Goal: Task Accomplishment & Management: Use online tool/utility

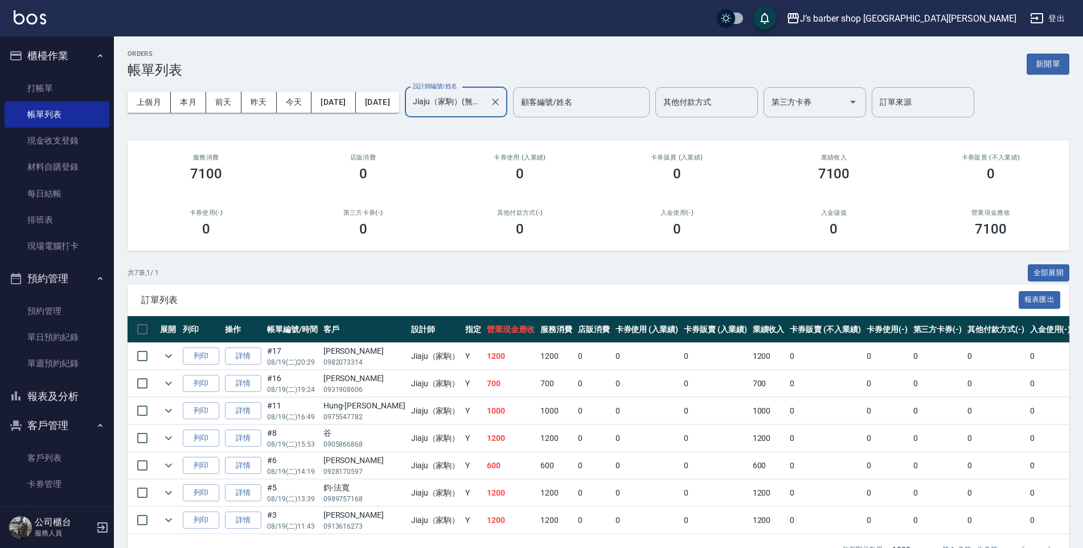
scroll to position [65, 0]
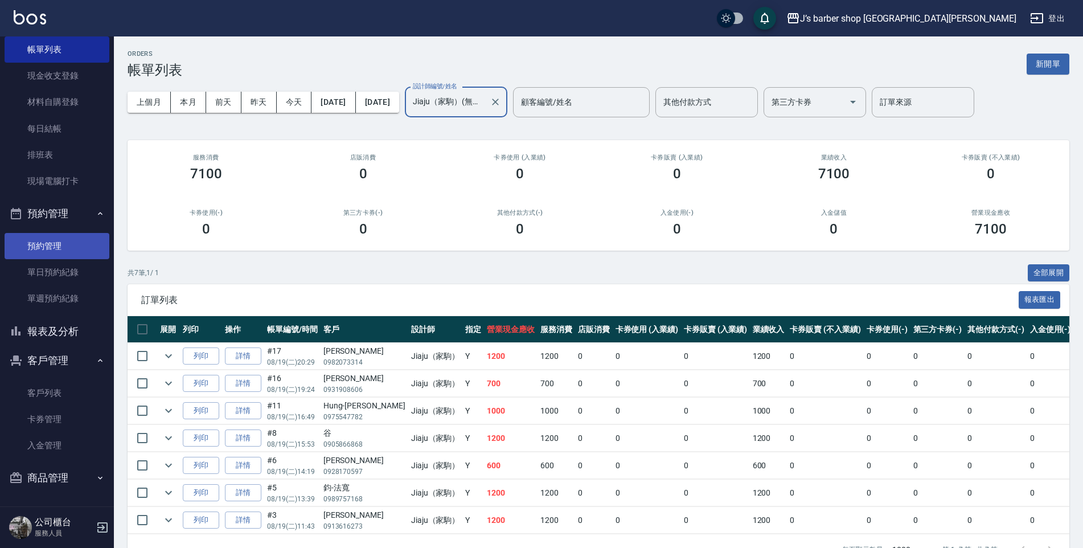
click at [54, 256] on link "預約管理" at bounding box center [57, 246] width 105 height 26
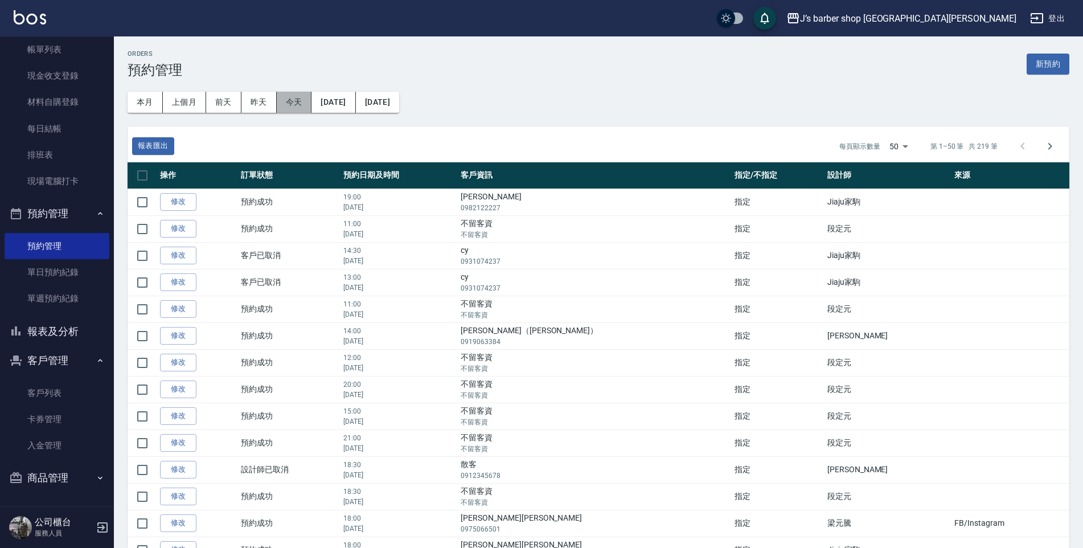
click at [287, 108] on button "今天" at bounding box center [294, 102] width 35 height 21
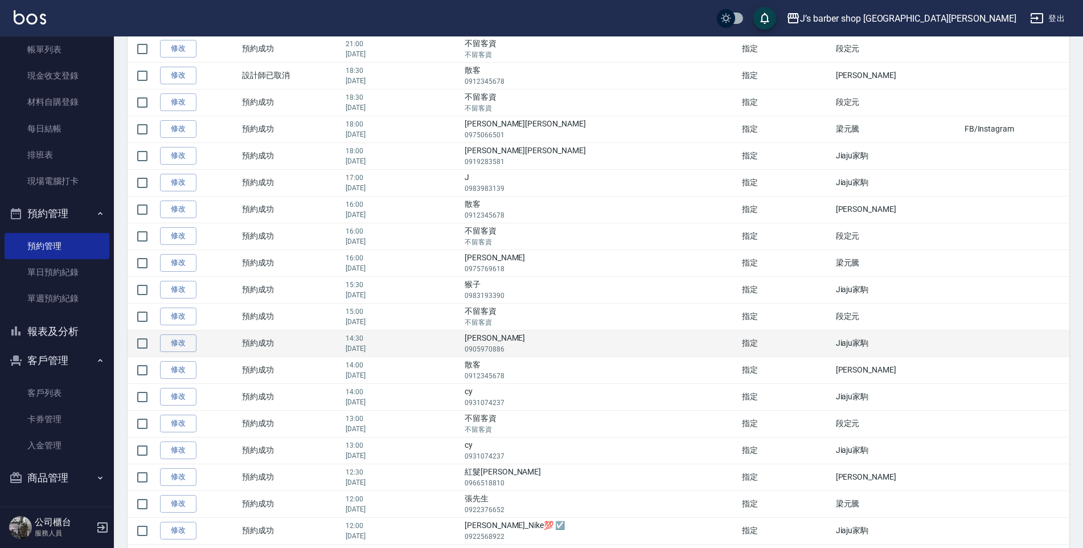
scroll to position [274, 0]
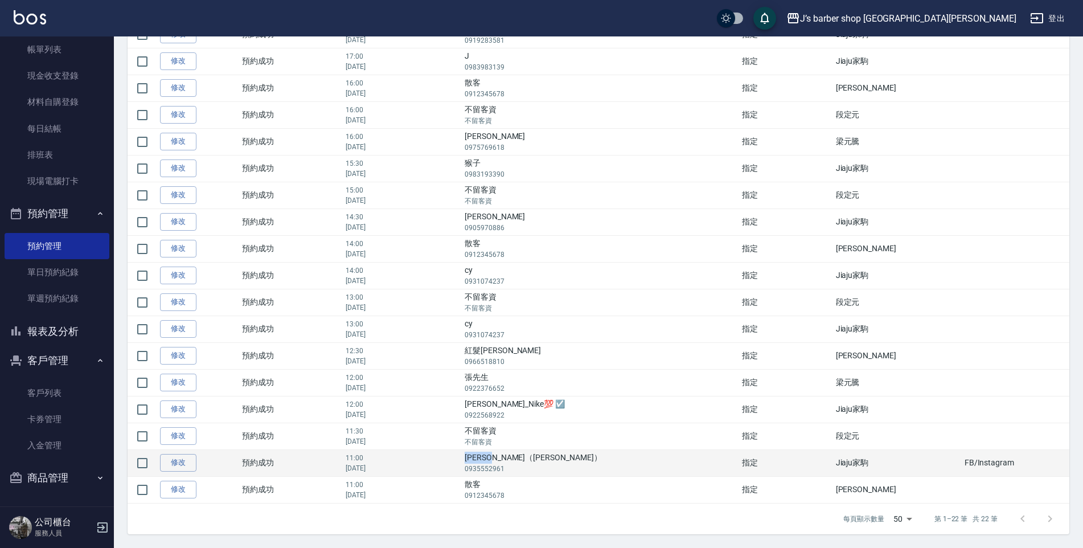
drag, startPoint x: 548, startPoint y: 455, endPoint x: 595, endPoint y: 455, distance: 47.3
click at [595, 455] on td "[PERSON_NAME]（[PERSON_NAME]） 0935552961" at bounding box center [600, 462] width 277 height 27
drag, startPoint x: 595, startPoint y: 455, endPoint x: 586, endPoint y: 459, distance: 9.7
copy td "[PERSON_NAME]（[PERSON_NAME]"
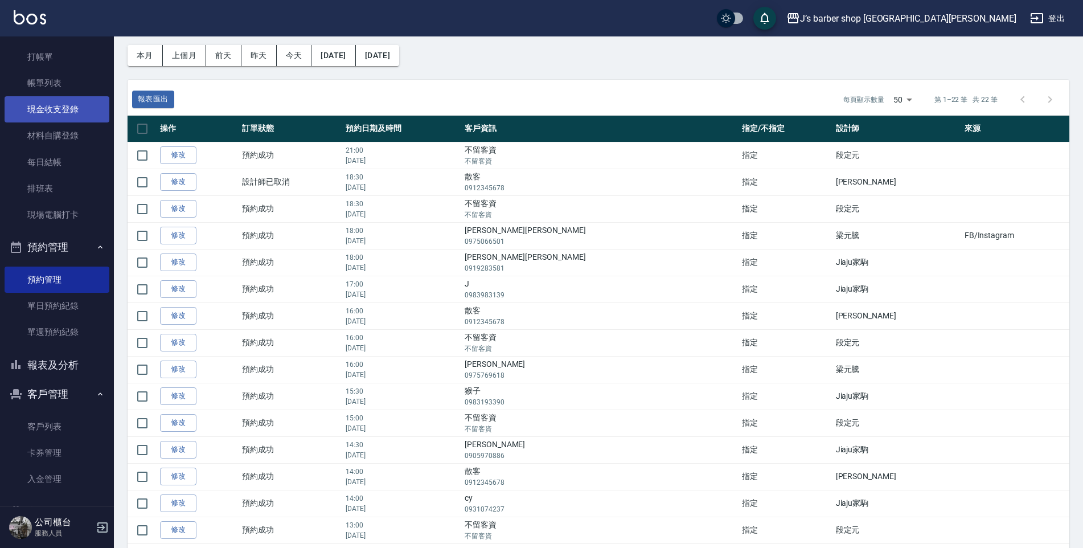
scroll to position [0, 0]
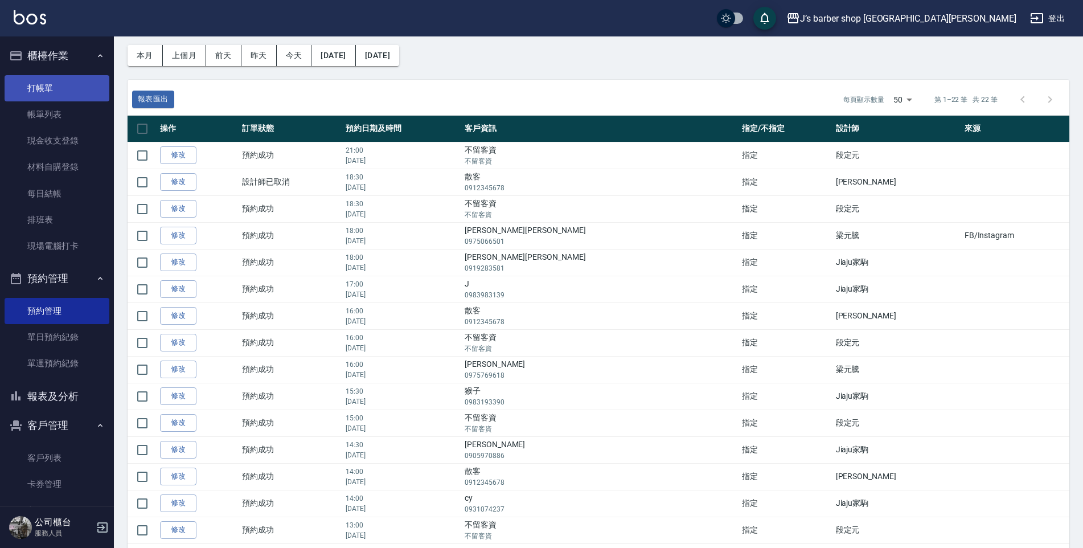
click at [72, 96] on link "打帳單" at bounding box center [57, 88] width 105 height 26
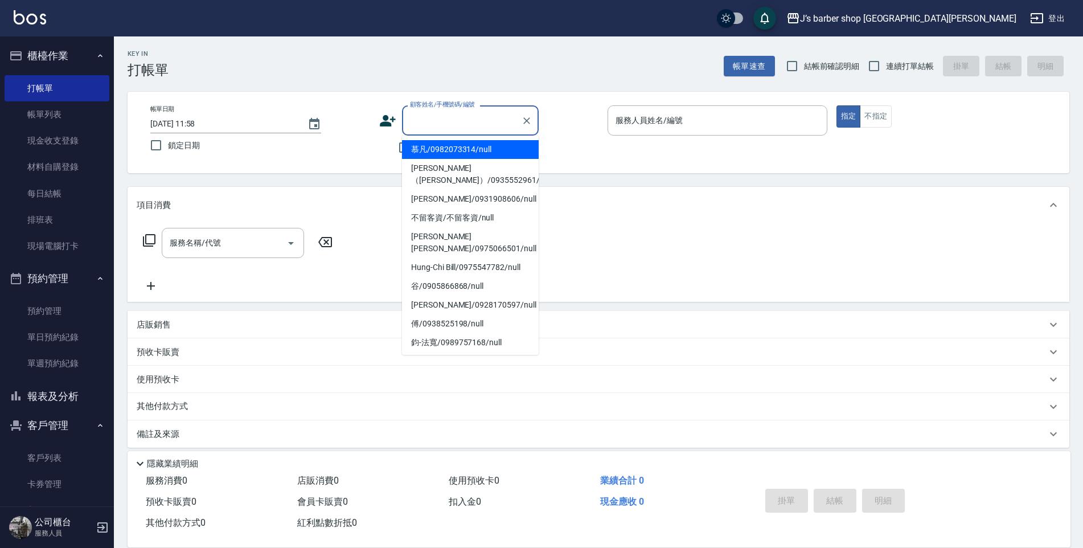
click at [449, 114] on input "顧客姓名/手機號碼/編號" at bounding box center [461, 120] width 109 height 20
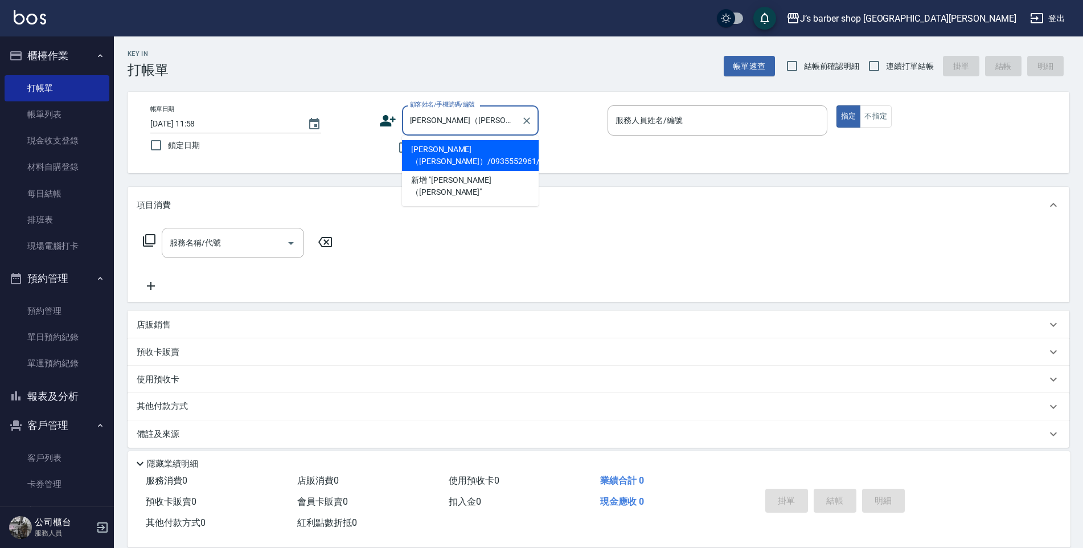
click at [476, 164] on li "[PERSON_NAME]（[PERSON_NAME]）/0935552961/null" at bounding box center [470, 155] width 137 height 31
type input "[PERSON_NAME]（[PERSON_NAME]）/0935552961/null"
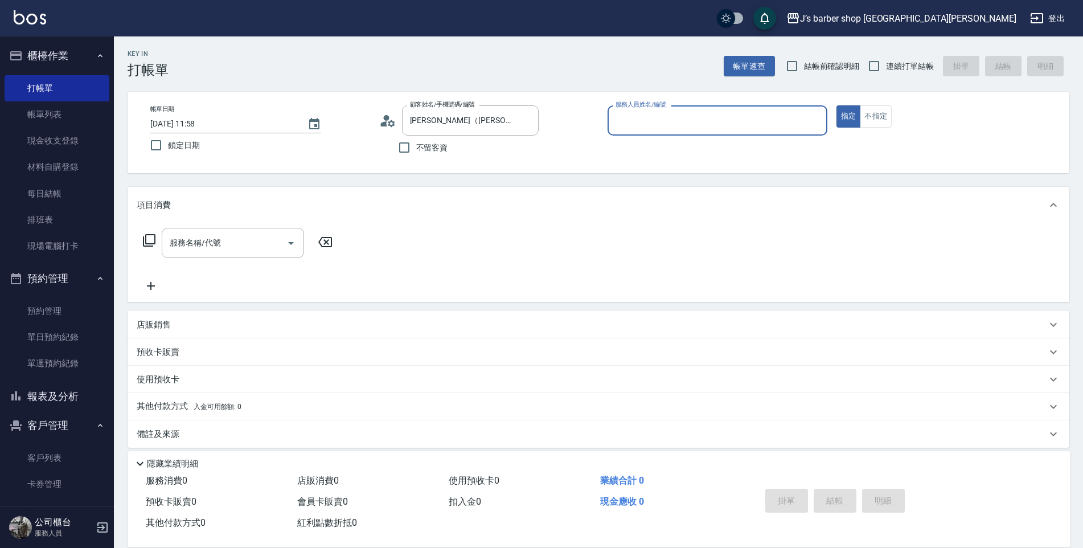
click at [623, 122] on input "服務人員姓名/編號" at bounding box center [717, 120] width 209 height 20
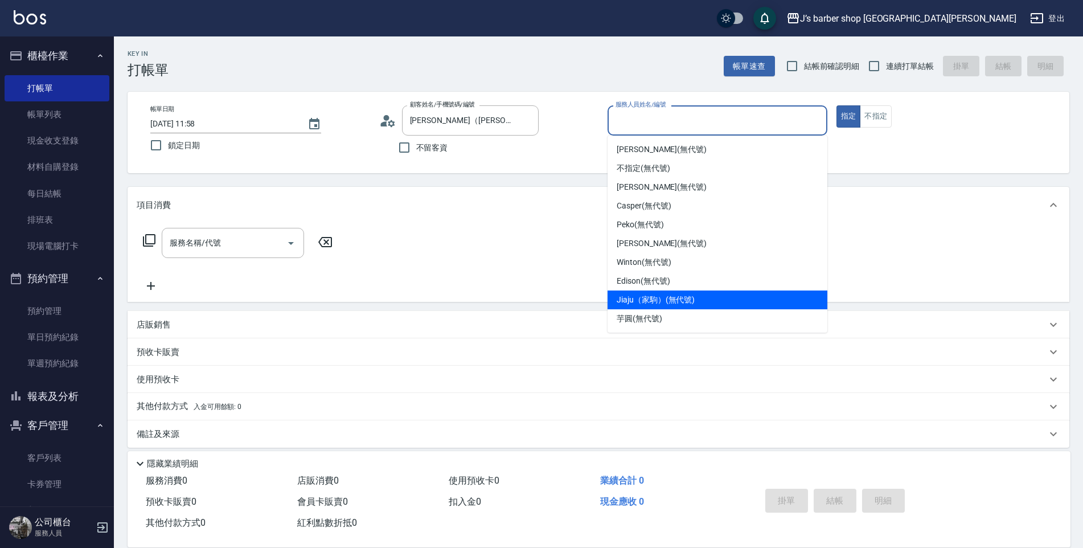
click at [684, 293] on div "Jiaju（家駒） (無代號)" at bounding box center [717, 299] width 220 height 19
type input "Jiaju（家駒）(無代號)"
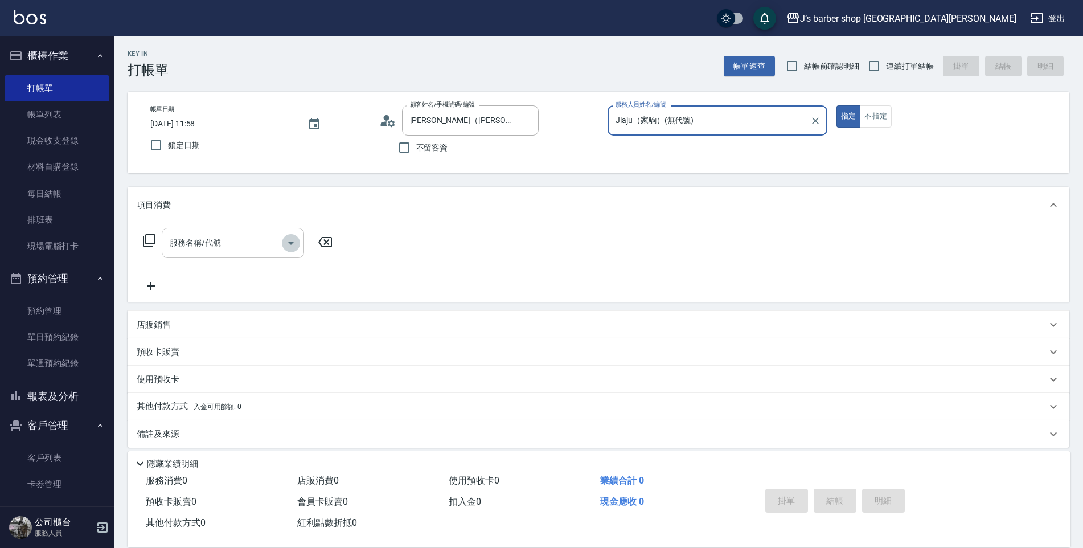
click at [283, 248] on button "Open" at bounding box center [291, 243] width 18 height 18
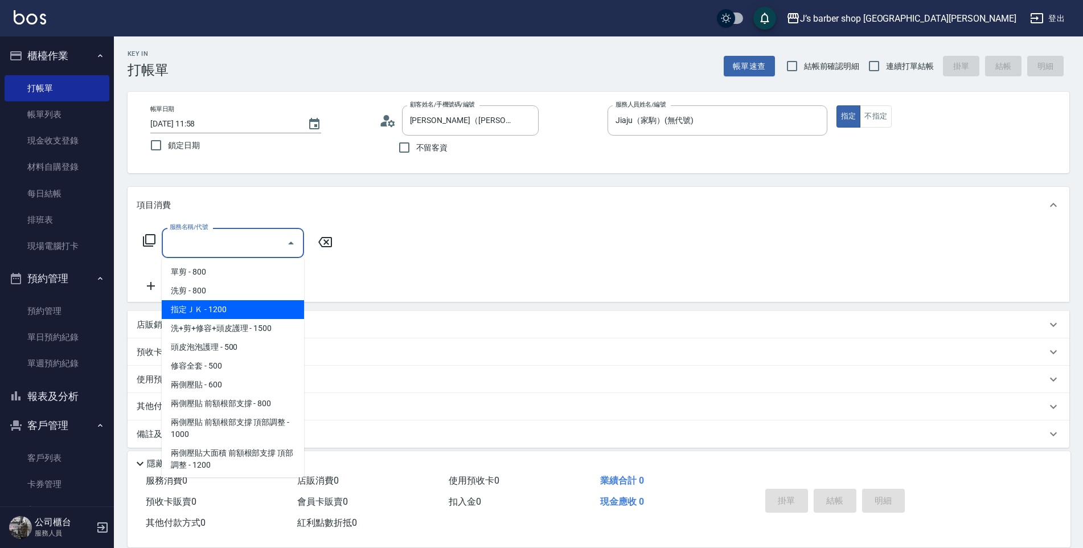
click at [278, 303] on span "指定ＪＫ - 1200" at bounding box center [233, 309] width 142 height 19
type input "指定ＪＫ(102)"
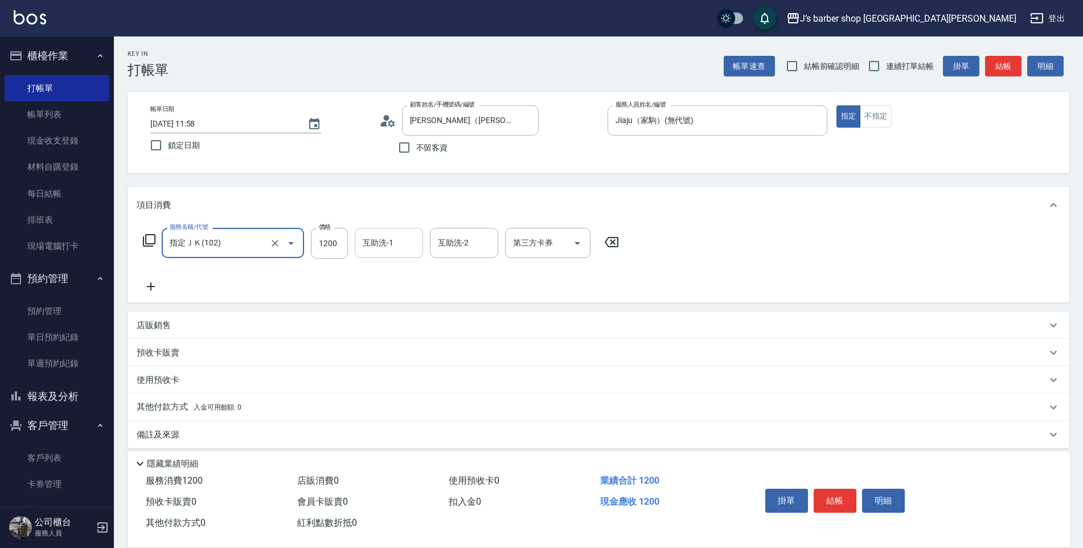
click at [367, 250] on input "互助洗-1" at bounding box center [389, 243] width 58 height 20
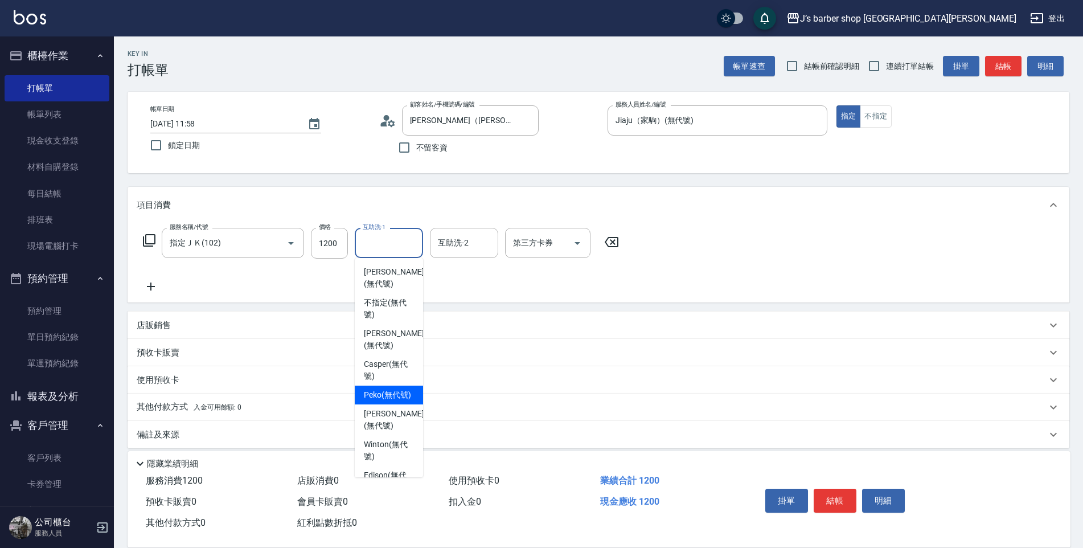
click at [371, 389] on span "Peko (無代號)" at bounding box center [387, 395] width 47 height 12
type input "Peko(無代號)"
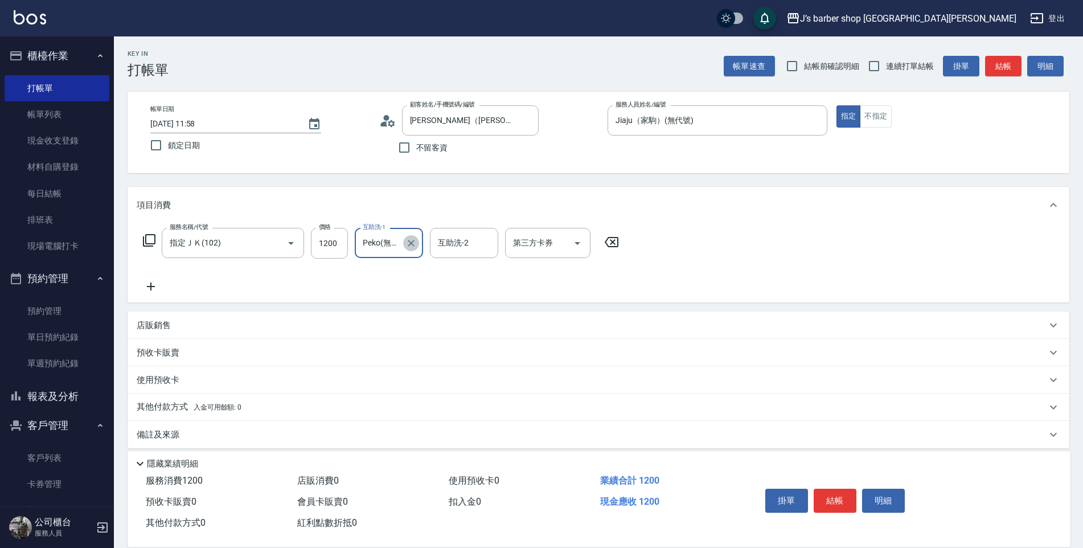
click at [408, 248] on icon "Clear" at bounding box center [410, 242] width 11 height 11
click at [401, 245] on input "互助洗-1" at bounding box center [389, 243] width 58 height 20
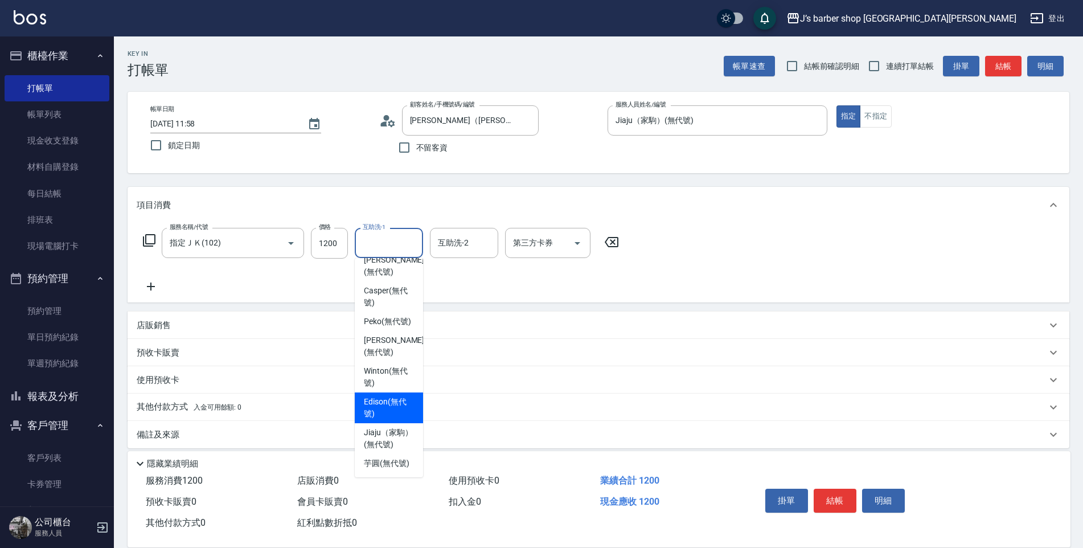
scroll to position [97, 0]
click at [395, 396] on span "Edison (無代號)" at bounding box center [389, 408] width 50 height 24
type input "Edison(無代號)"
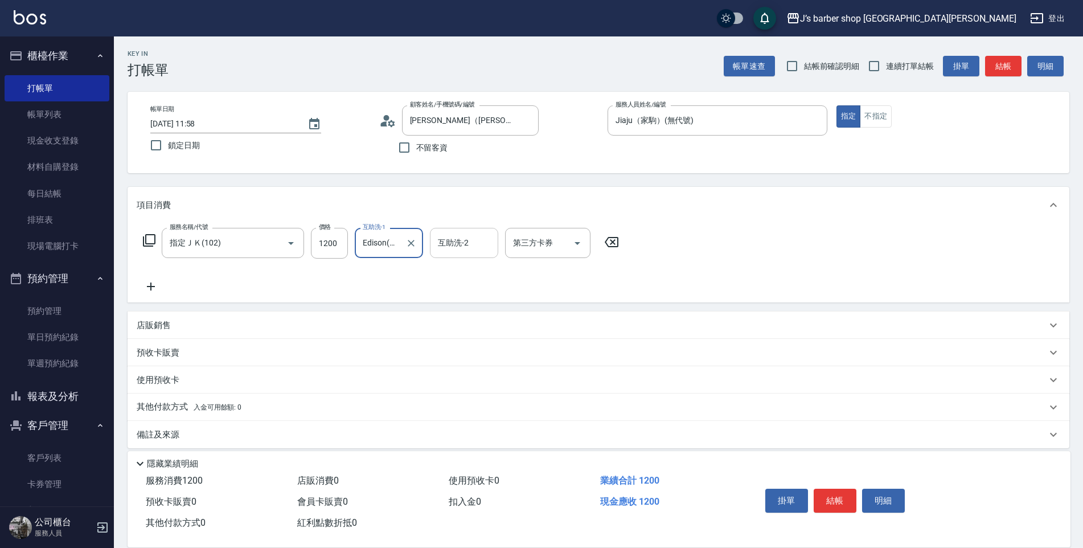
click at [460, 249] on input "互助洗-2" at bounding box center [464, 243] width 58 height 20
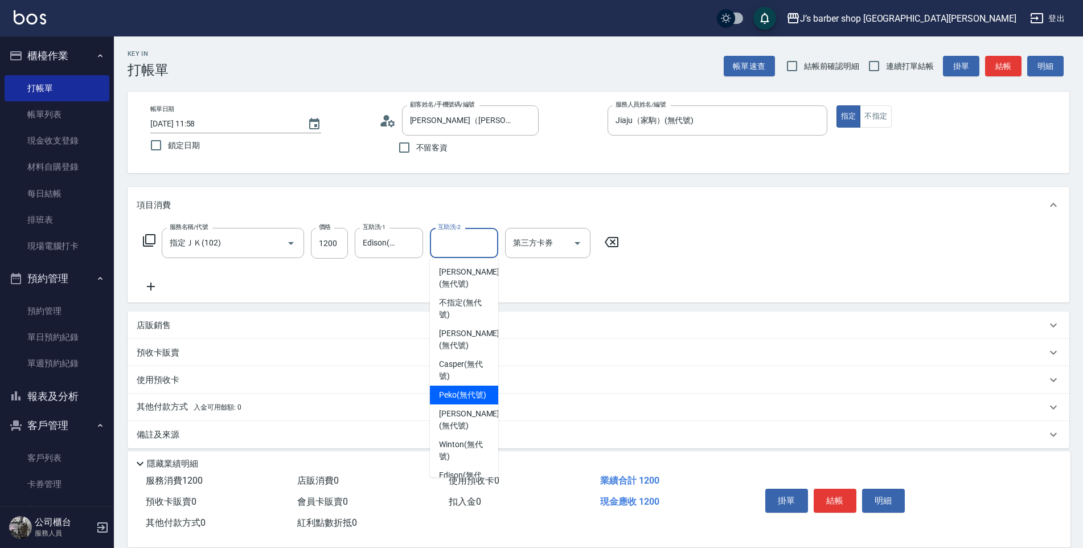
click at [461, 389] on span "Peko (無代號)" at bounding box center [462, 395] width 47 height 12
type input "Peko(無代號)"
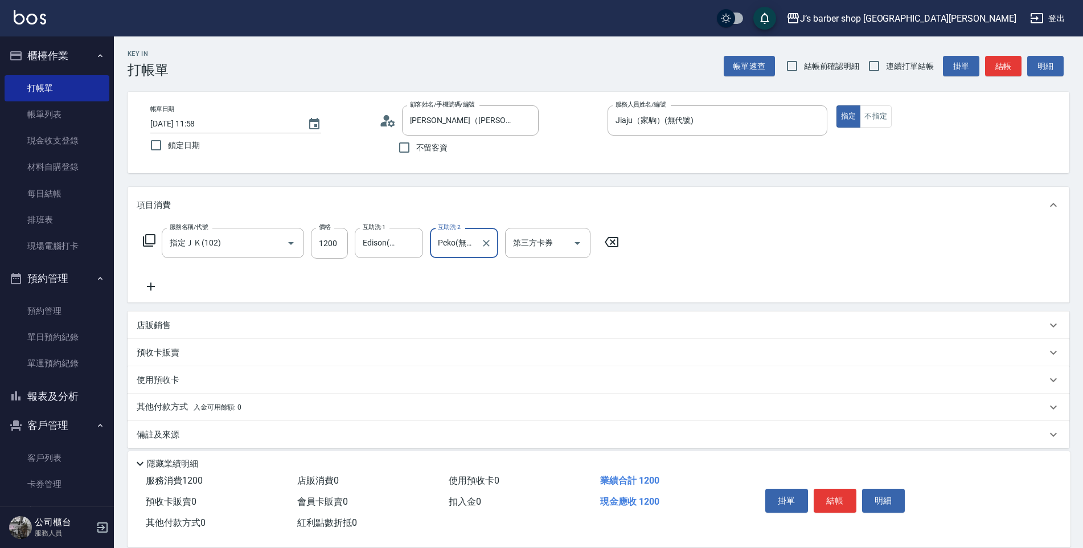
click at [695, 280] on div "服務名稱/代號 指定ＪＫ(102) 服務名稱/代號 價格 1200 價格 互助洗-1 Edison(無代號) 互助洗-1 互助洗-2 Peko(無代號) 互助…" at bounding box center [599, 262] width 942 height 79
click at [827, 494] on button "結帳" at bounding box center [835, 500] width 43 height 24
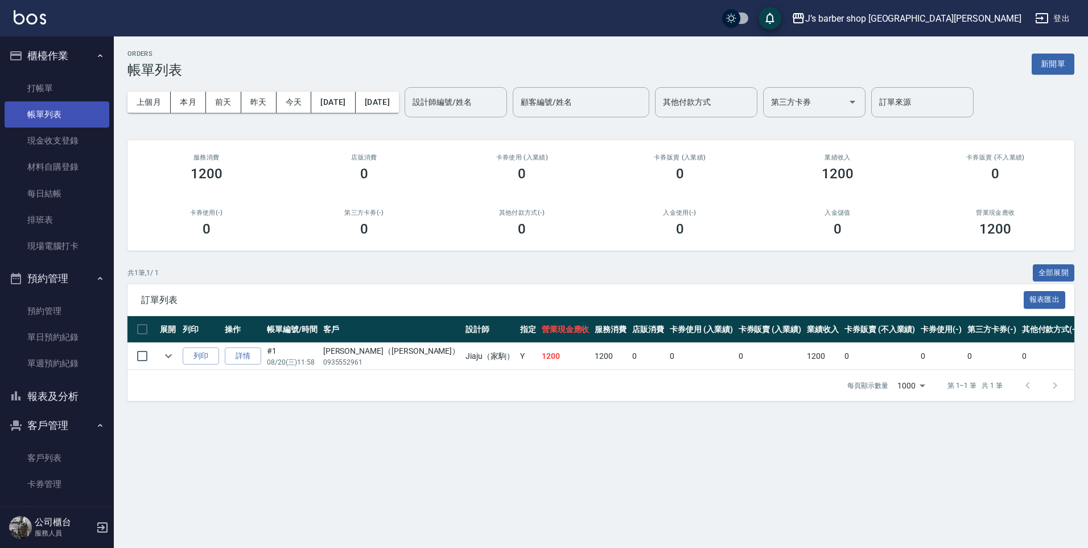
click at [89, 110] on link "帳單列表" at bounding box center [57, 114] width 105 height 26
click at [81, 101] on link "帳單列表" at bounding box center [57, 114] width 105 height 26
click at [50, 97] on link "打帳單" at bounding box center [57, 88] width 105 height 26
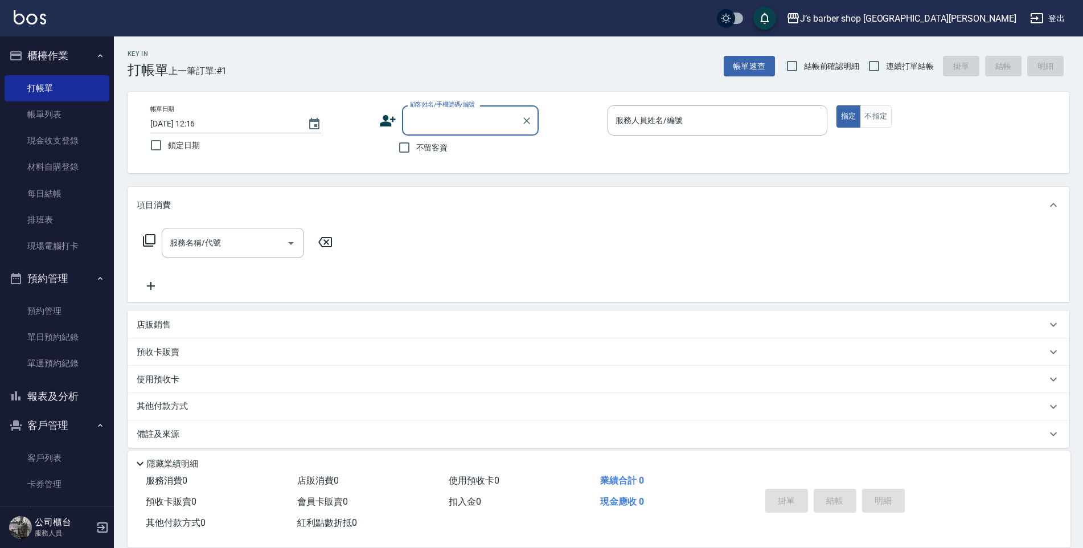
drag, startPoint x: 432, startPoint y: 143, endPoint x: 531, endPoint y: 143, distance: 98.5
click at [432, 143] on span "不留客資" at bounding box center [432, 148] width 32 height 12
click at [416, 143] on input "不留客資" at bounding box center [404, 147] width 24 height 24
checkbox input "true"
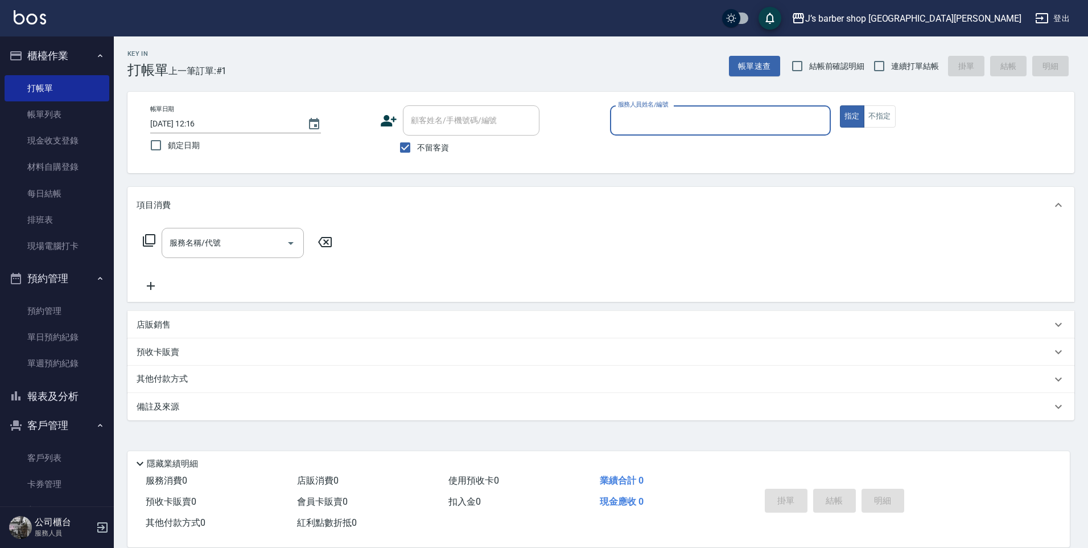
click at [623, 129] on input "服務人員姓名/編號" at bounding box center [720, 120] width 211 height 20
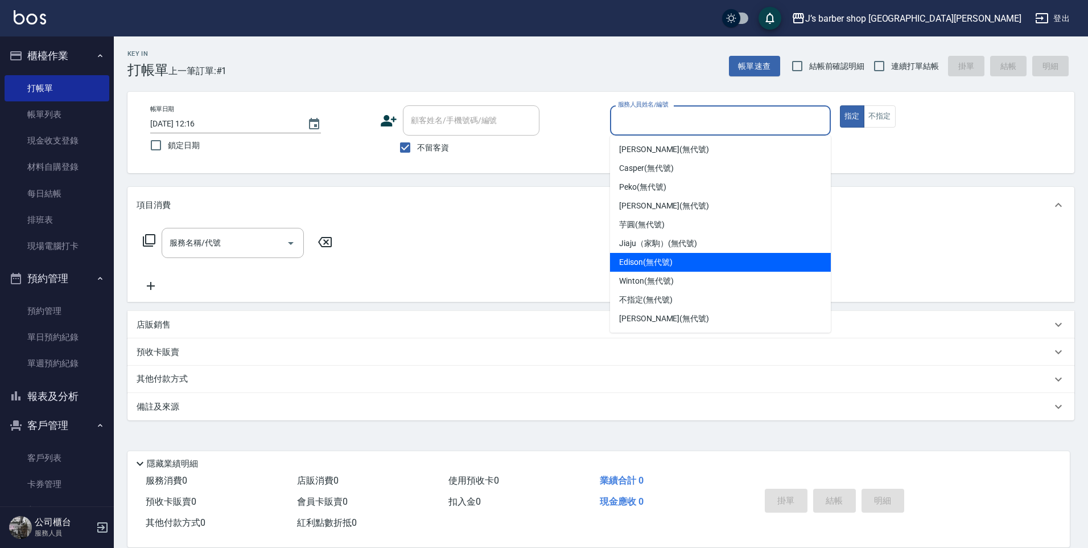
drag, startPoint x: 648, startPoint y: 254, endPoint x: 609, endPoint y: 255, distance: 39.3
click at [648, 255] on div "Edison (無代號)" at bounding box center [720, 262] width 221 height 19
type input "Edison(無代號)"
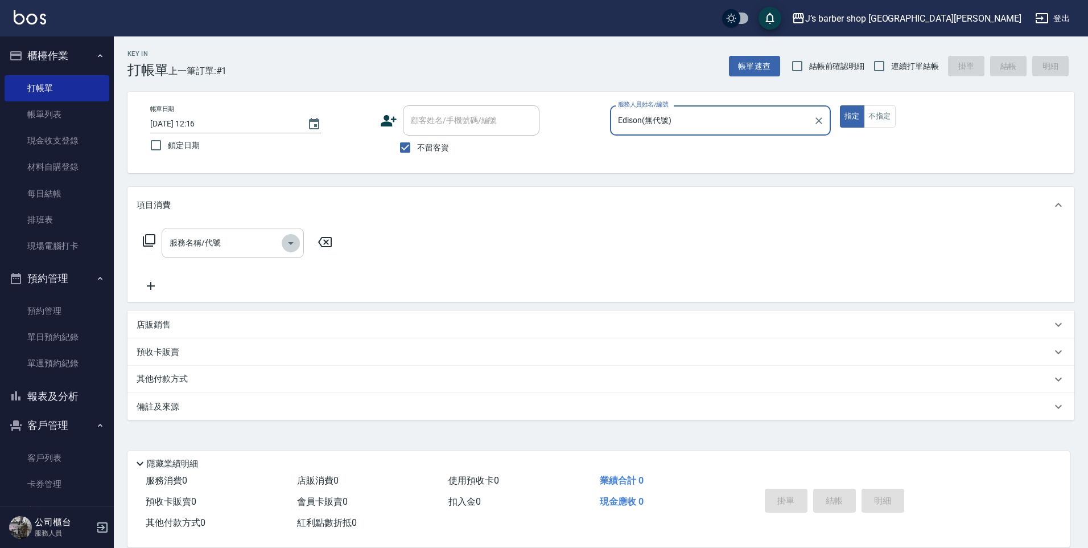
click at [286, 237] on icon "Open" at bounding box center [291, 243] width 14 height 14
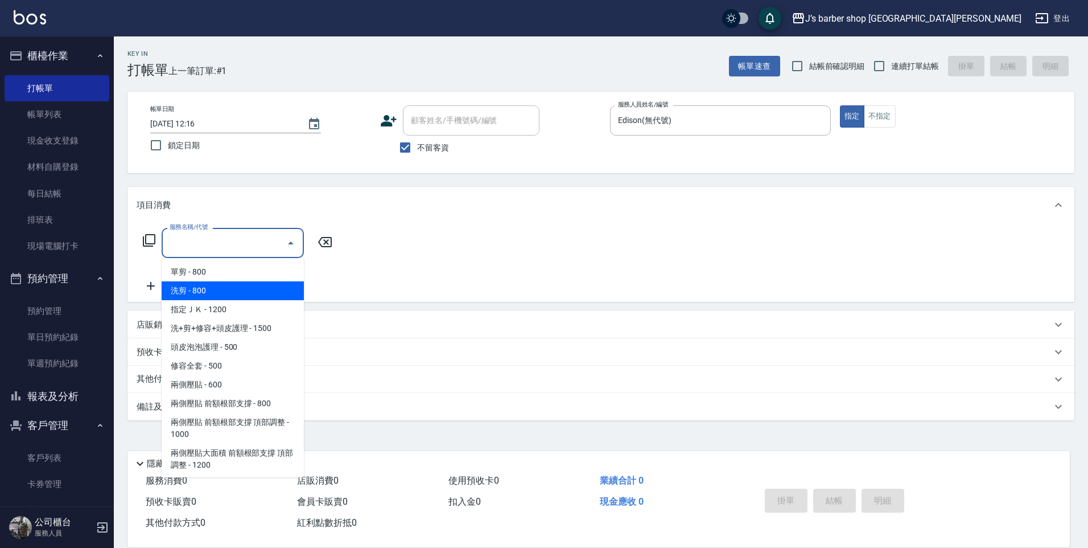
click at [267, 282] on span "洗剪 - 800" at bounding box center [233, 290] width 142 height 19
type input "洗剪(101)"
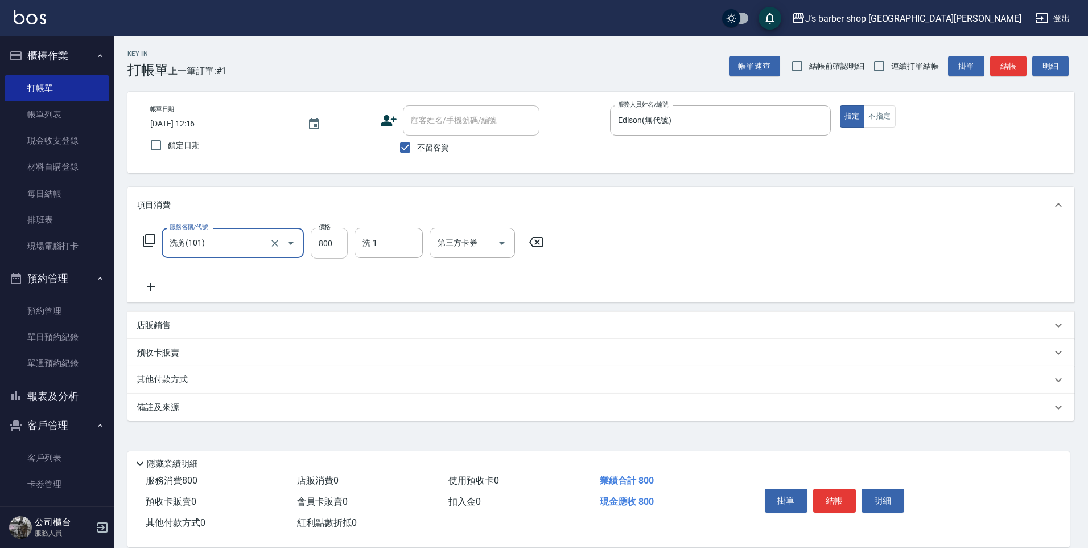
click at [315, 257] on input "800" at bounding box center [329, 243] width 37 height 31
type input "600"
click at [838, 490] on button "結帳" at bounding box center [835, 500] width 43 height 24
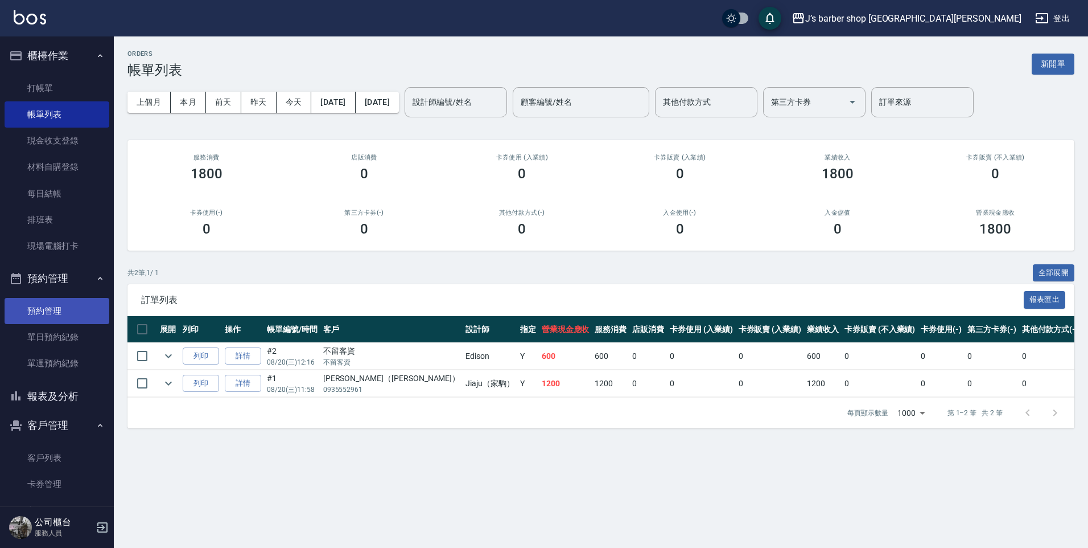
click at [77, 306] on link "預約管理" at bounding box center [57, 311] width 105 height 26
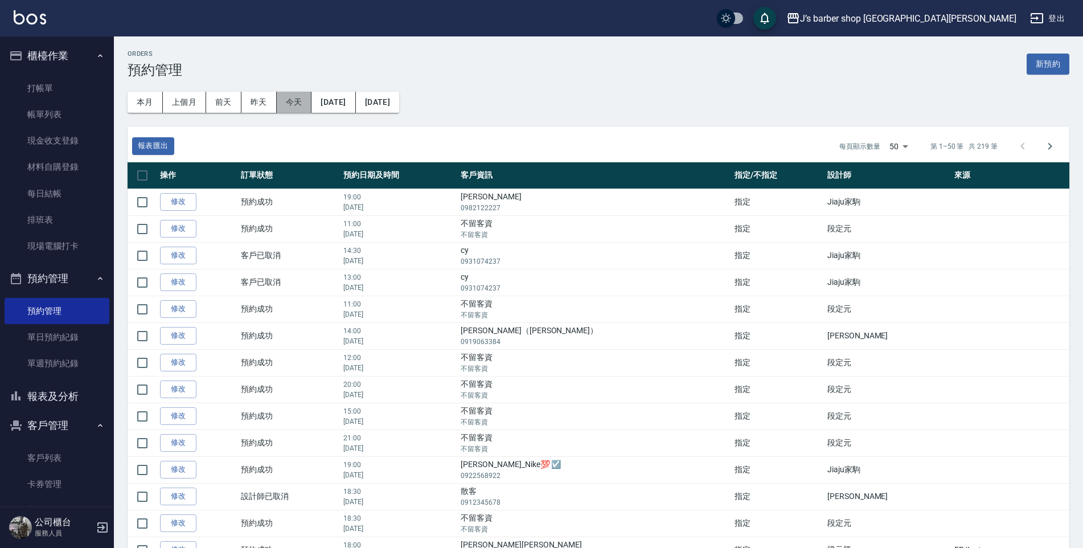
click at [301, 104] on button "今天" at bounding box center [294, 102] width 35 height 21
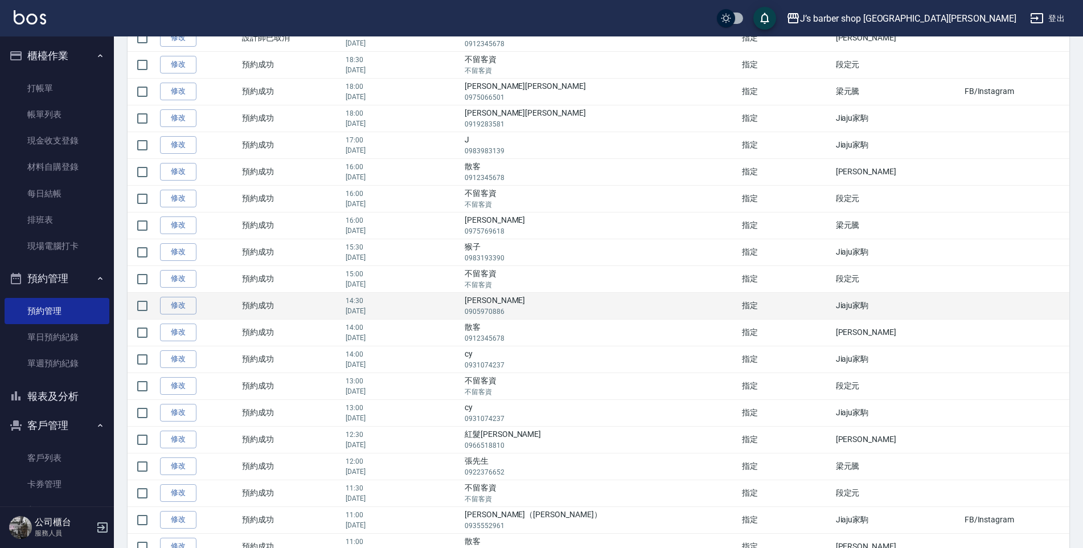
scroll to position [274, 0]
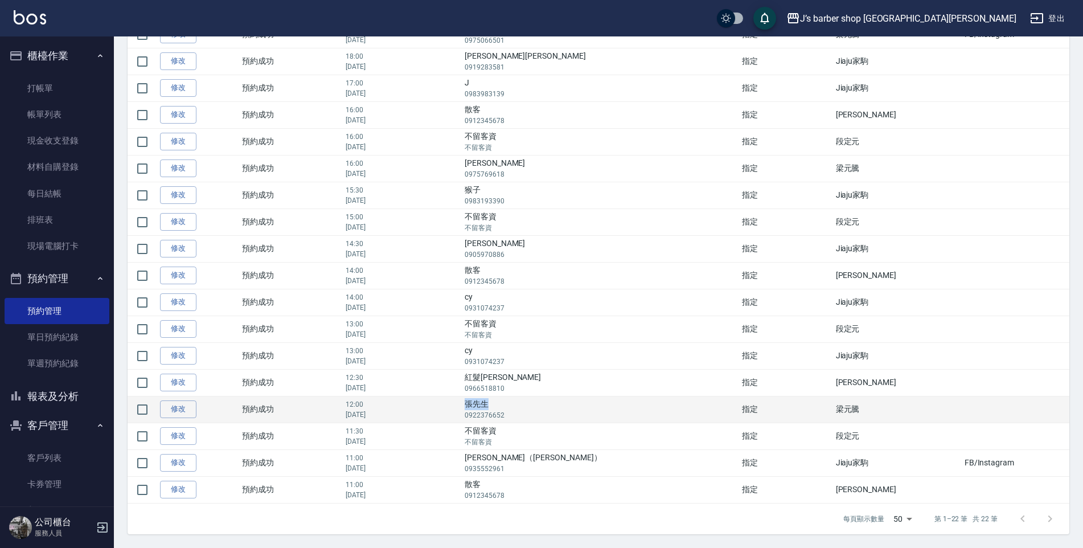
drag, startPoint x: 549, startPoint y: 404, endPoint x: 574, endPoint y: 404, distance: 24.5
click at [574, 404] on td "[PERSON_NAME]先生 0922376652" at bounding box center [600, 409] width 277 height 27
drag, startPoint x: 574, startPoint y: 404, endPoint x: 565, endPoint y: 402, distance: 9.3
copy td "張先生"
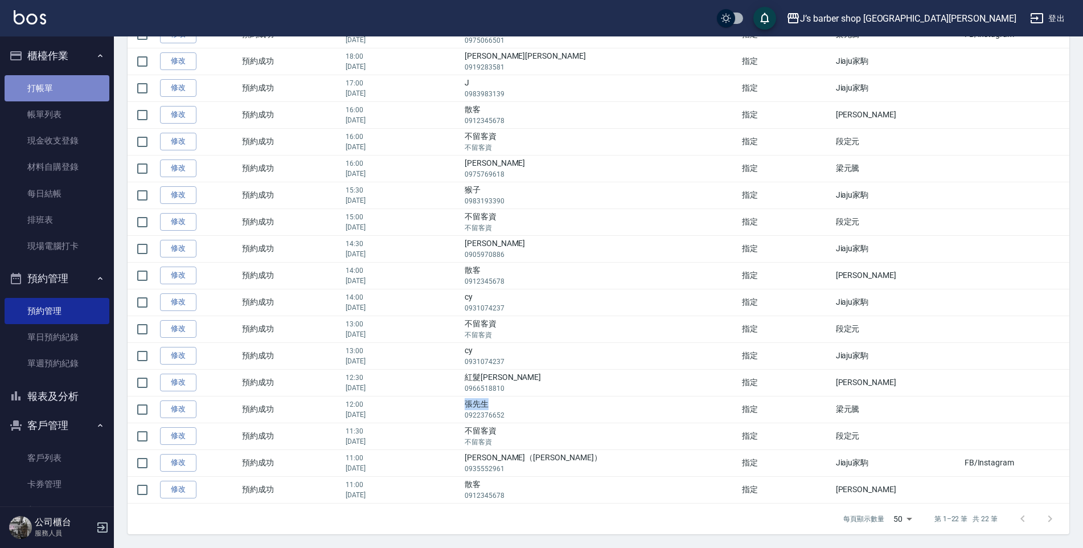
click at [88, 92] on link "打帳單" at bounding box center [57, 88] width 105 height 26
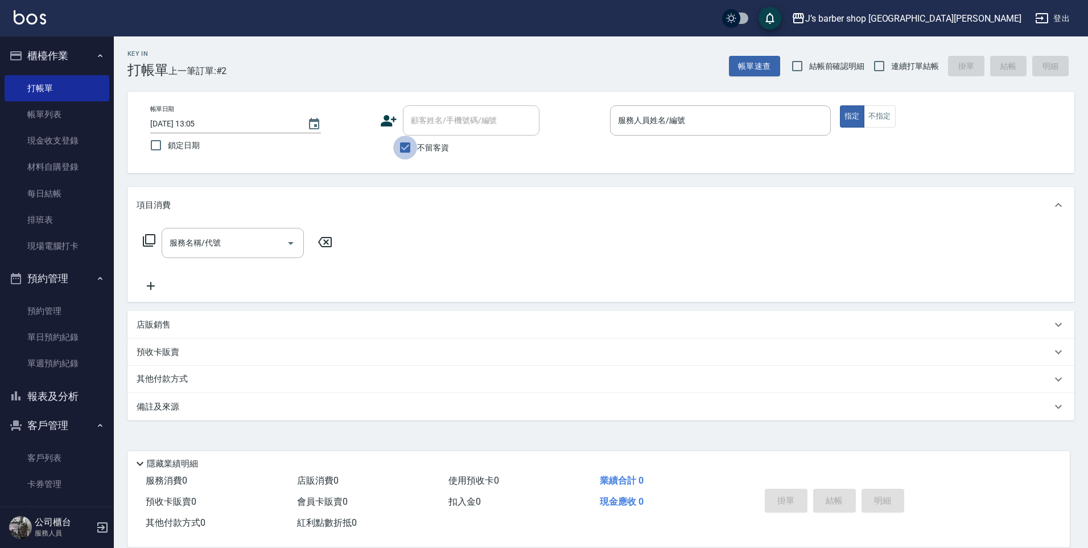
click at [404, 141] on input "不留客資" at bounding box center [405, 147] width 24 height 24
checkbox input "false"
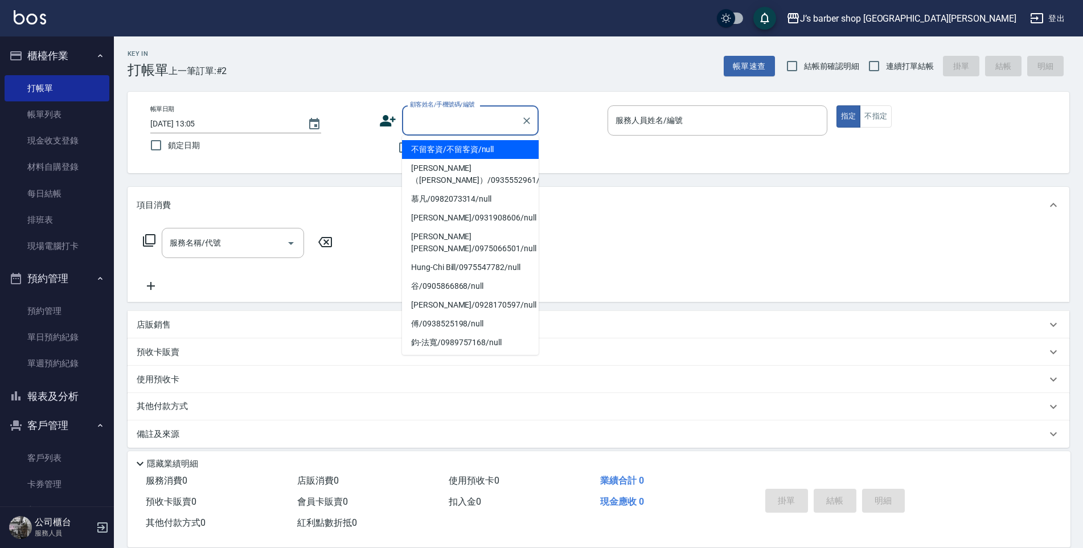
drag, startPoint x: 446, startPoint y: 112, endPoint x: 436, endPoint y: 124, distance: 16.5
click at [436, 124] on input "顧客姓名/手機號碼/編號" at bounding box center [461, 120] width 109 height 20
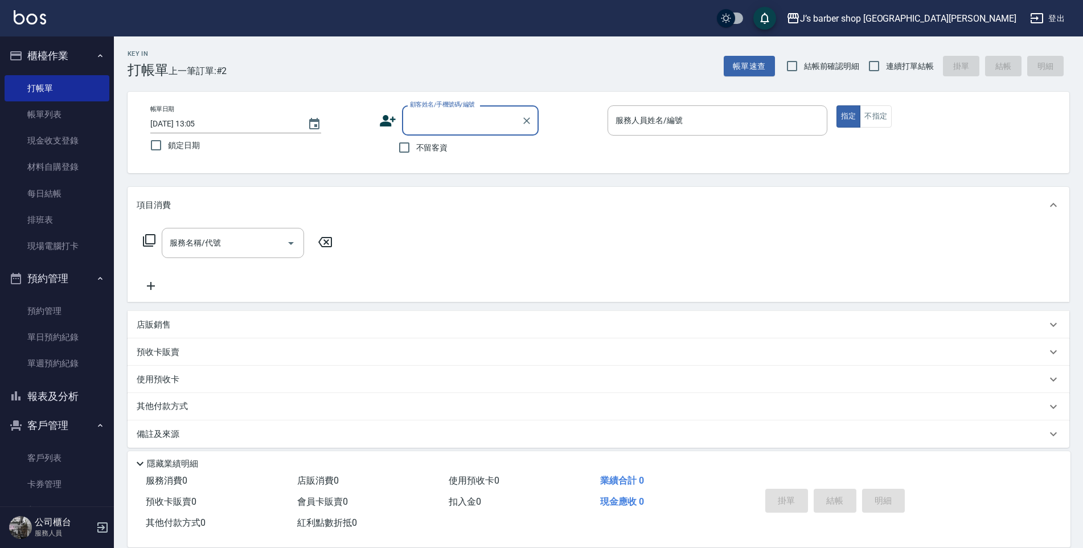
paste input "張先生"
click at [474, 153] on li "[PERSON_NAME]先生/0922376652/null" at bounding box center [470, 155] width 137 height 31
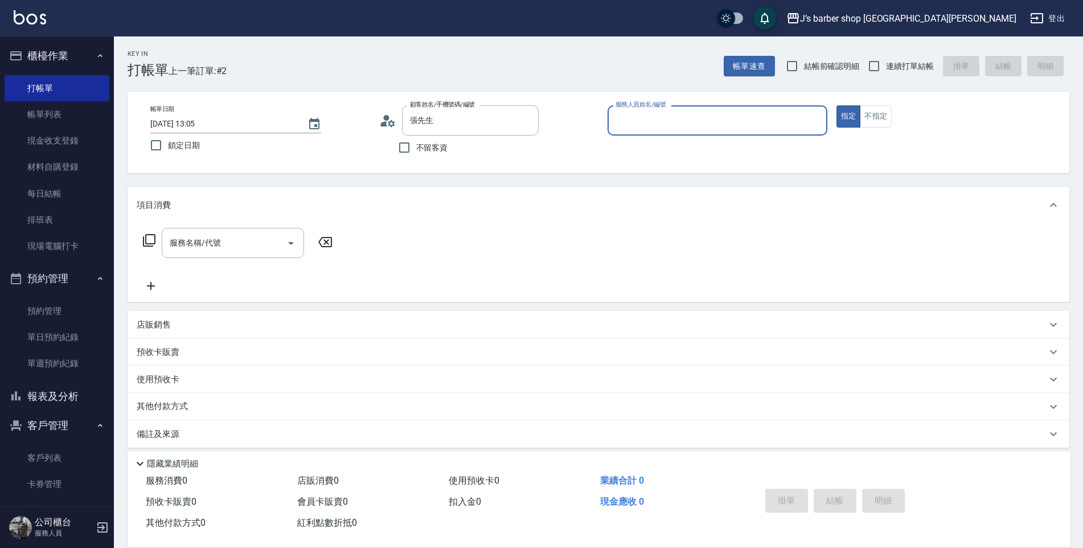
type input "[PERSON_NAME]先生/0922376652/null"
click at [625, 124] on input "服務人員姓名/編號" at bounding box center [717, 120] width 209 height 20
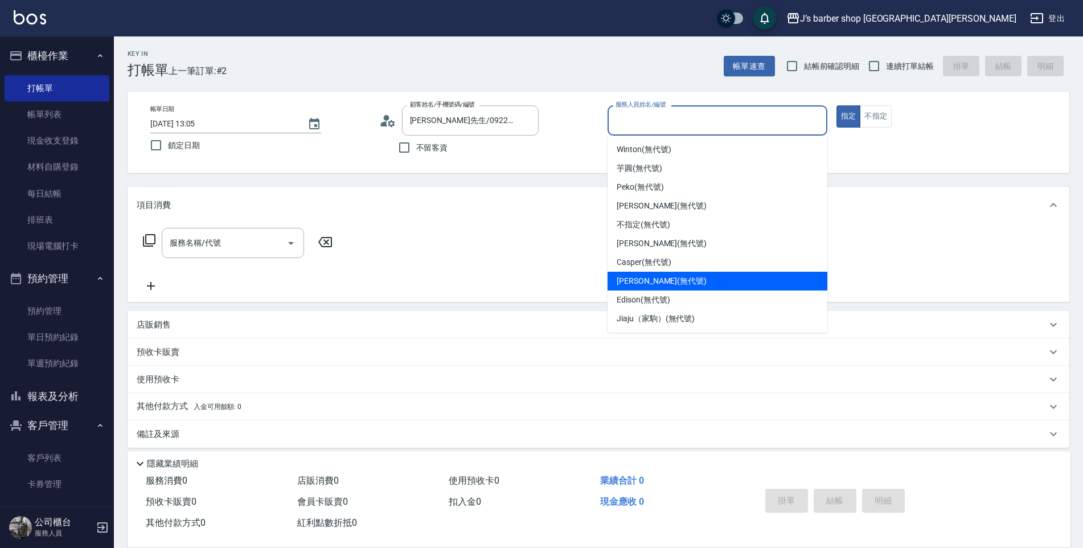
click at [660, 287] on div "[PERSON_NAME] (無代號)" at bounding box center [717, 281] width 220 height 19
type input "[PERSON_NAME](無代號)"
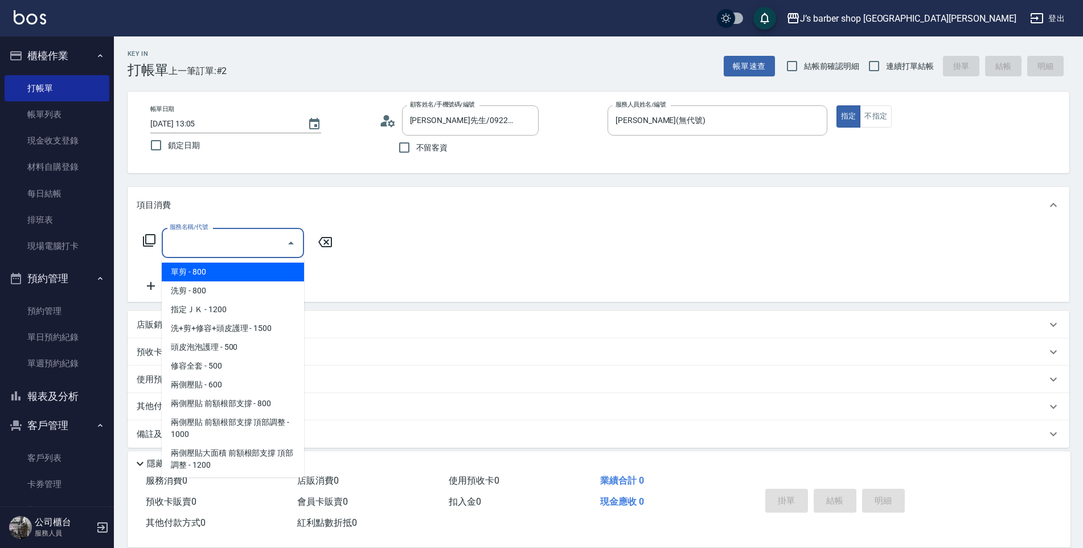
click at [257, 236] on input "服務名稱/代號" at bounding box center [224, 243] width 115 height 20
click at [230, 280] on span "單剪 - 800" at bounding box center [233, 271] width 142 height 19
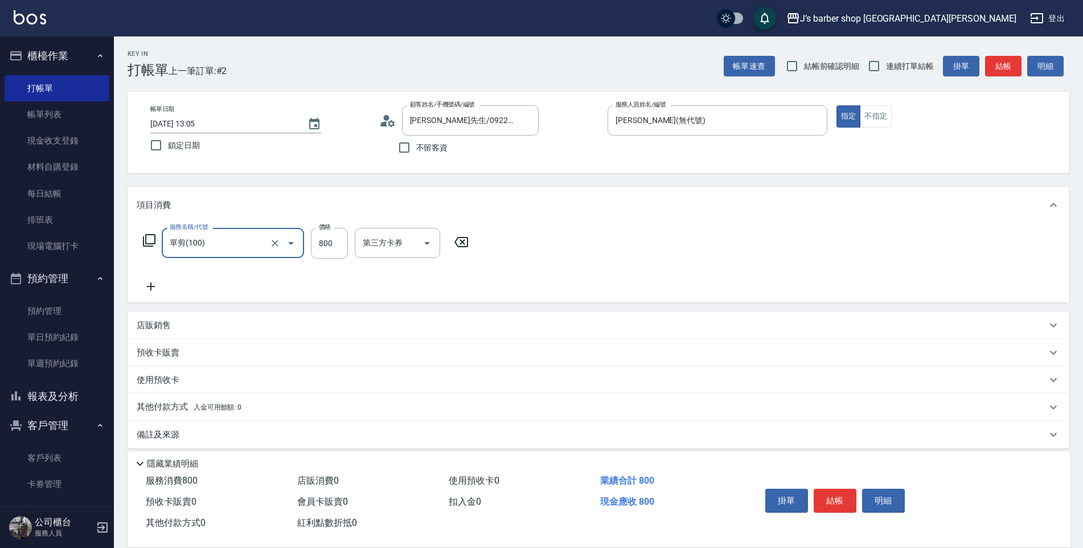
click at [241, 249] on input "單剪(100)" at bounding box center [217, 243] width 100 height 20
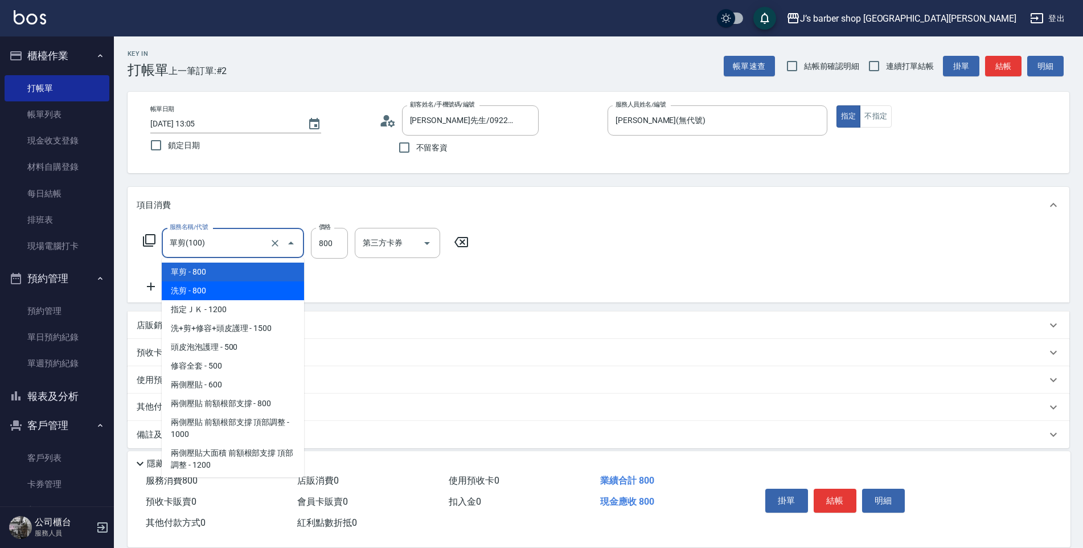
click at [237, 287] on span "洗剪 - 800" at bounding box center [233, 290] width 142 height 19
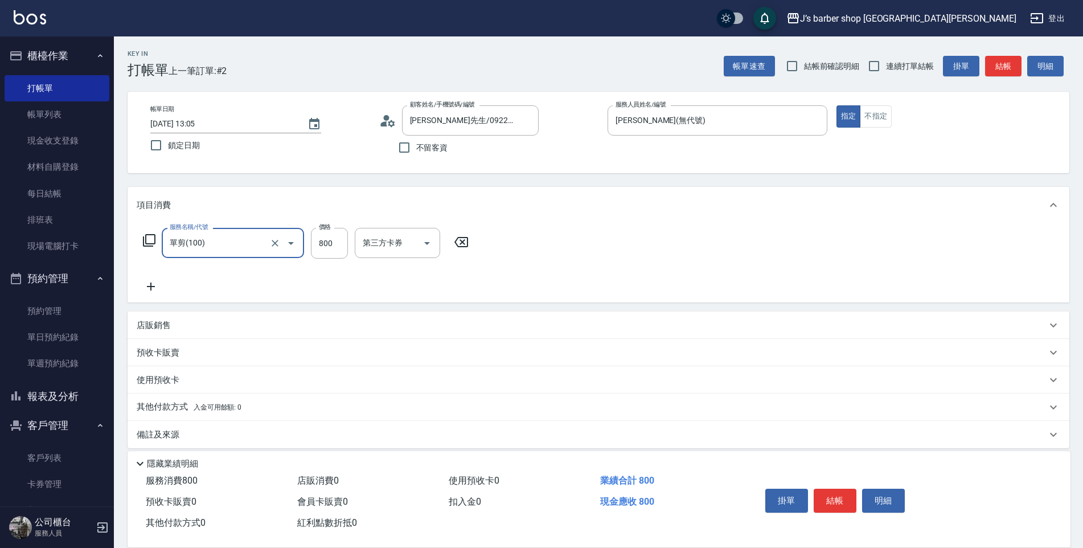
type input "洗剪(101)"
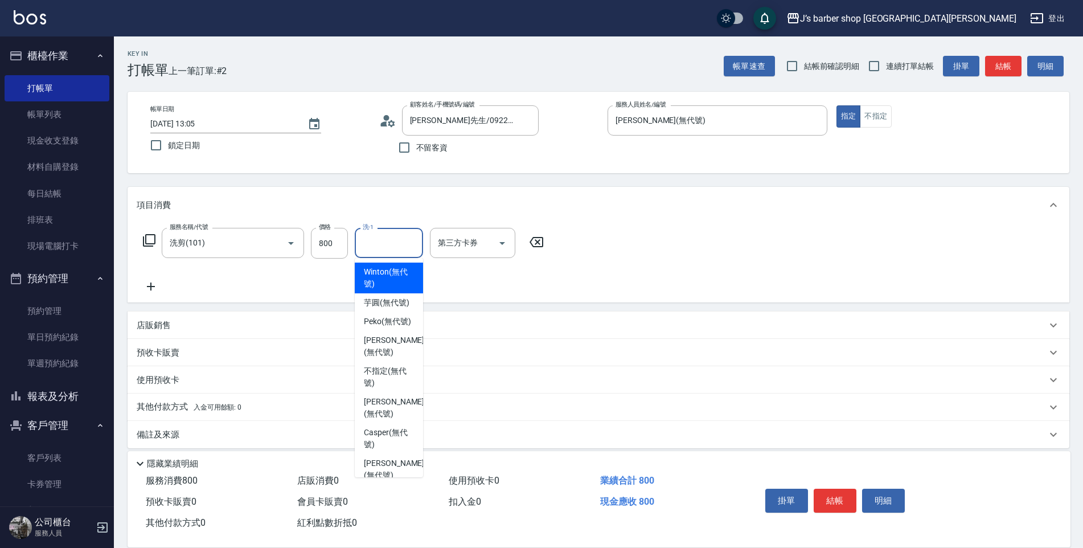
click at [373, 250] on input "洗-1" at bounding box center [389, 243] width 58 height 20
drag, startPoint x: 388, startPoint y: 330, endPoint x: 394, endPoint y: 329, distance: 6.4
click at [388, 327] on span "Peko (無代號)" at bounding box center [387, 321] width 47 height 12
type input "Peko(無代號)"
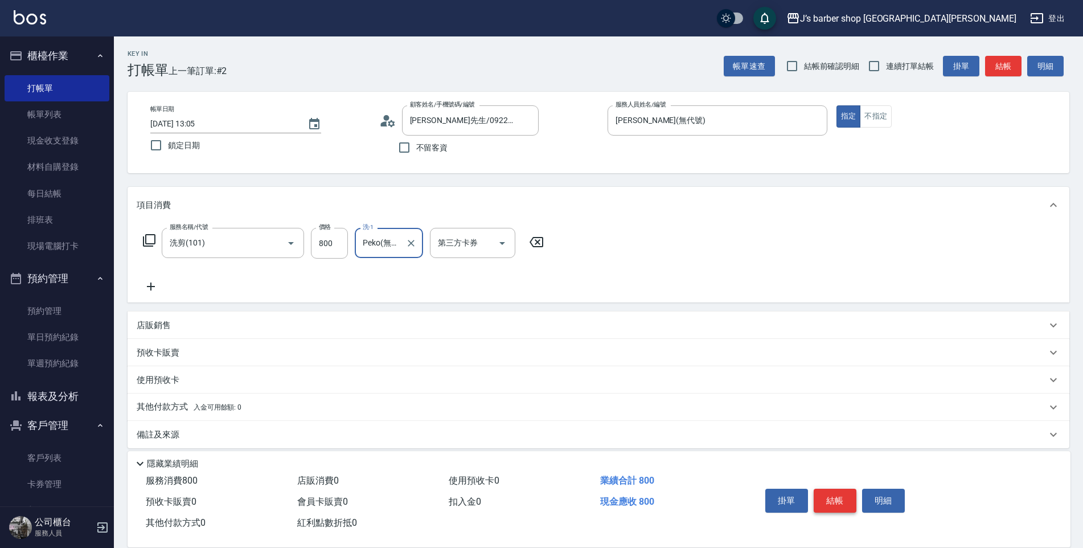
click at [840, 489] on button "結帳" at bounding box center [835, 500] width 43 height 24
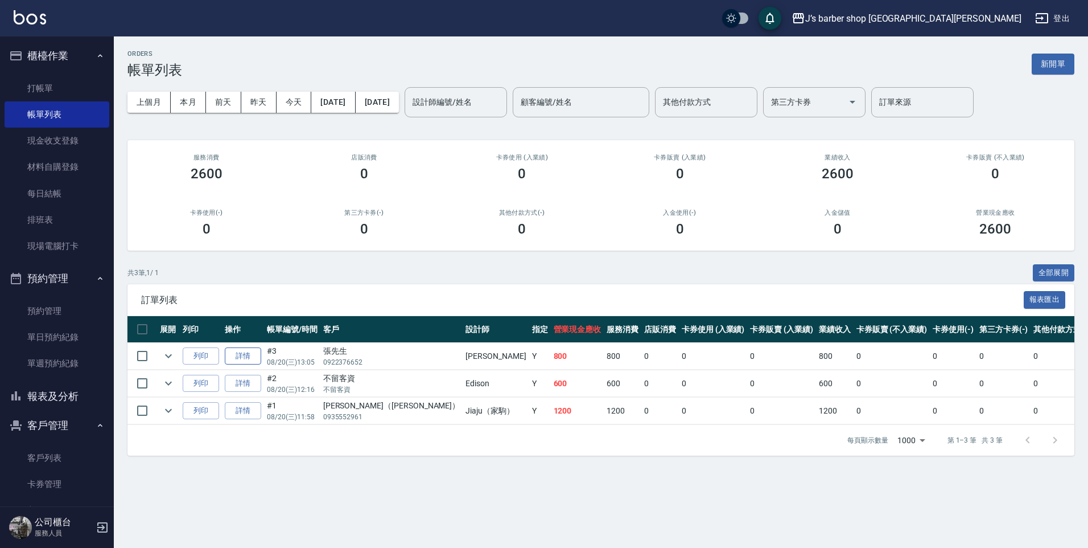
click at [258, 349] on link "詳情" at bounding box center [243, 356] width 36 height 18
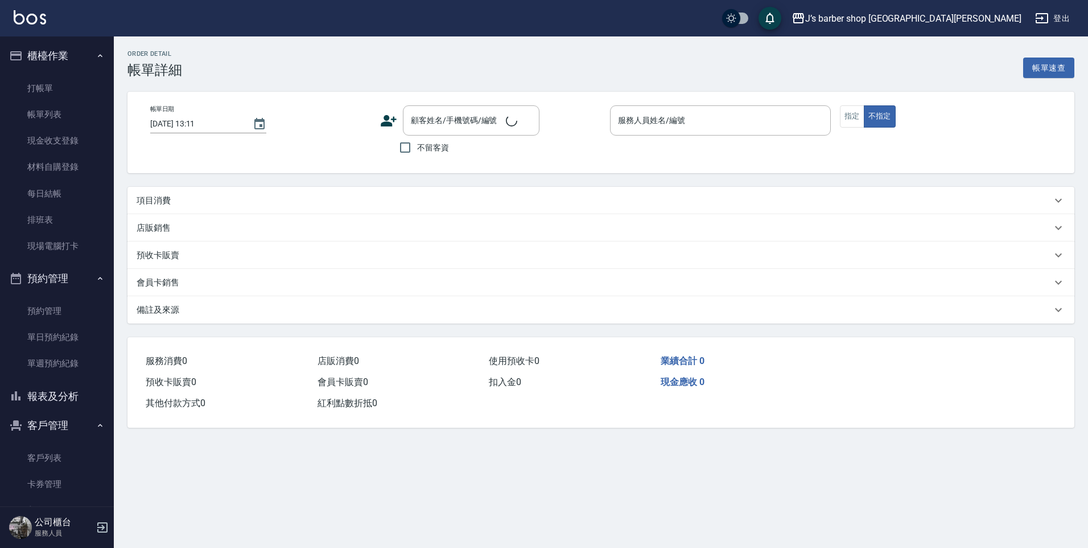
type input "[DATE] 13:05"
type input "[PERSON_NAME](無代號)"
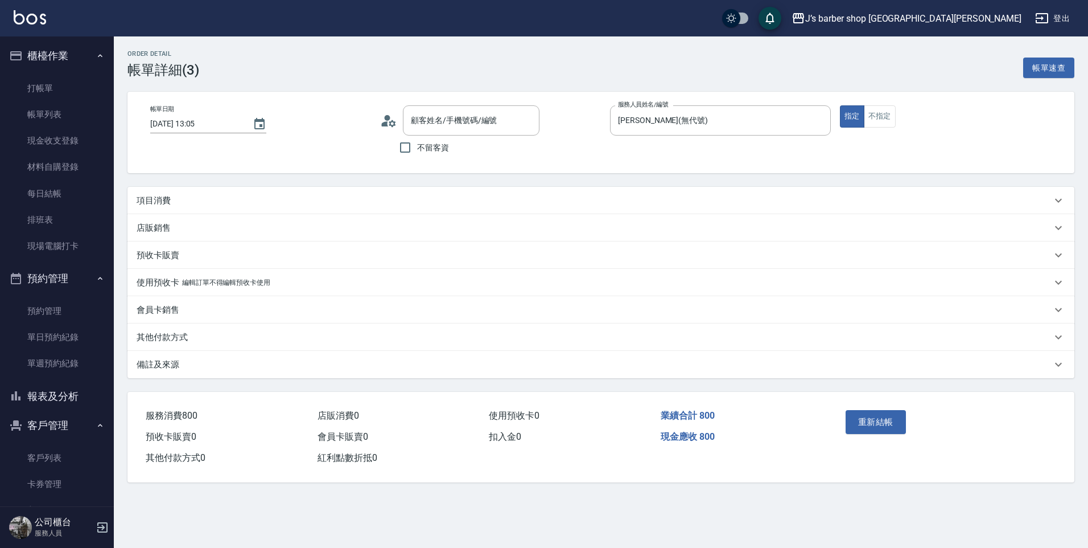
type input "[PERSON_NAME]先生/0922376652/null"
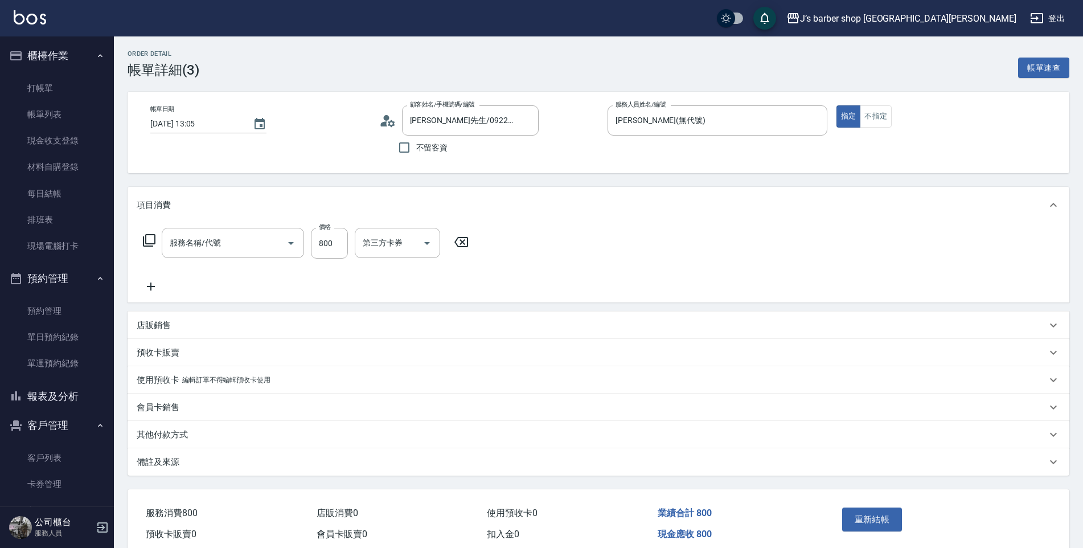
type input "洗剪(101)"
click at [322, 244] on input "800" at bounding box center [329, 243] width 37 height 31
type input "700"
click at [865, 510] on button "重新結帳" at bounding box center [872, 519] width 60 height 24
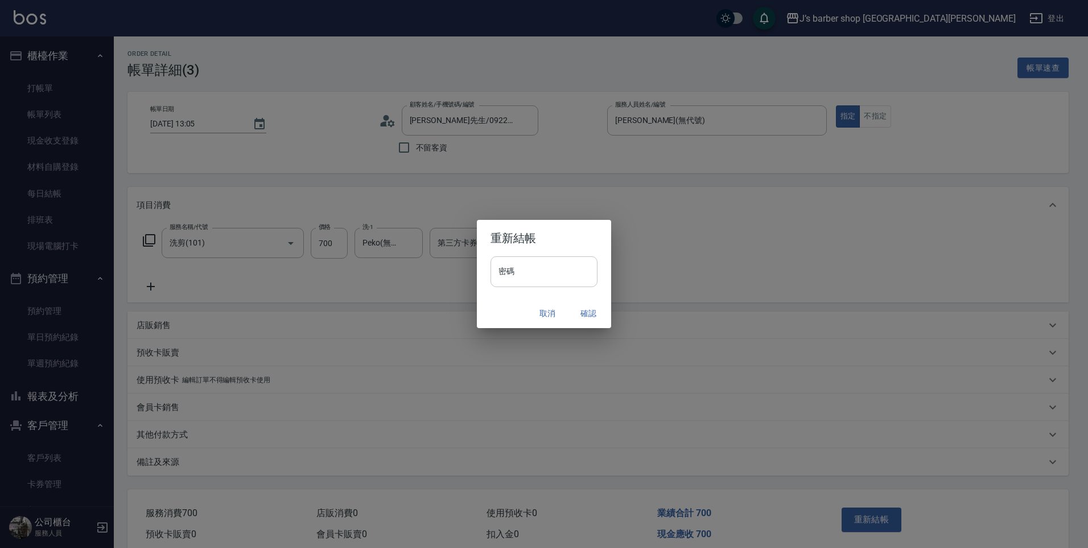
click at [556, 281] on input "密碼" at bounding box center [544, 271] width 107 height 31
type input "*"
type input "****"
click at [581, 306] on button "確認" at bounding box center [588, 313] width 36 height 21
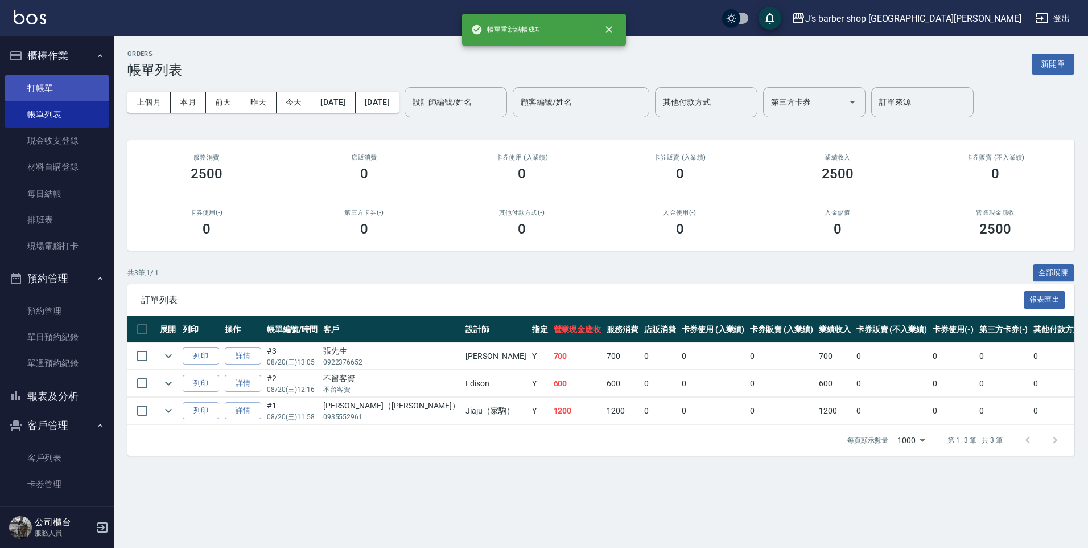
click at [76, 83] on link "打帳單" at bounding box center [57, 88] width 105 height 26
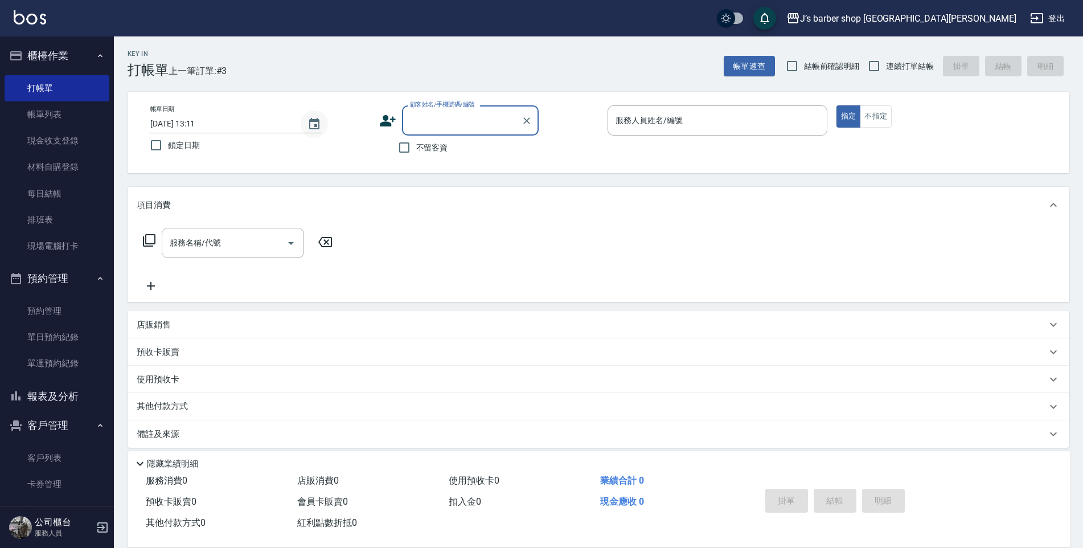
click at [315, 130] on icon "Choose date, selected date is 2025-08-20" at bounding box center [314, 124] width 14 height 14
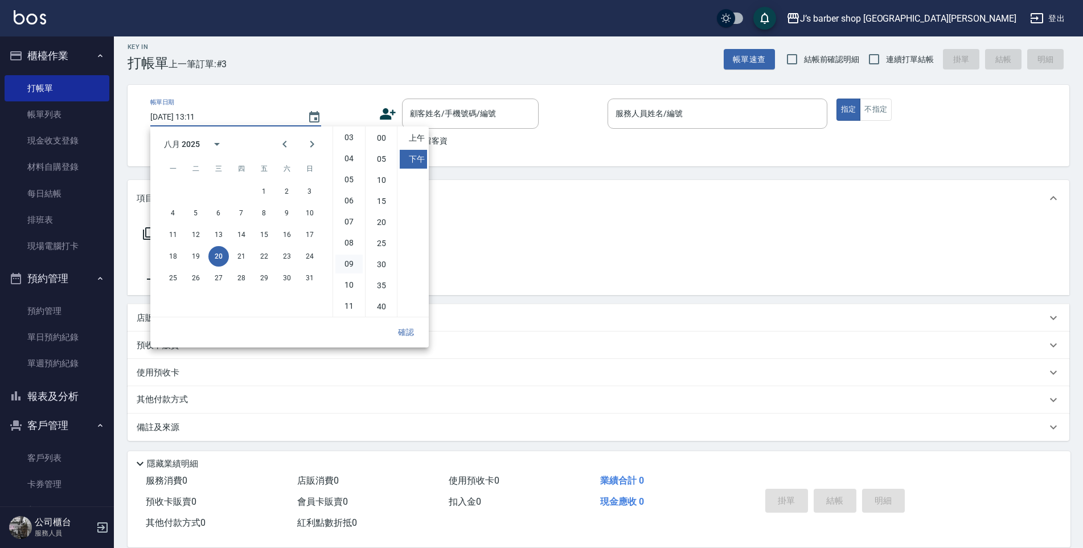
scroll to position [9, 0]
click at [348, 299] on li "11" at bounding box center [348, 303] width 27 height 19
click at [377, 141] on li "00" at bounding box center [381, 135] width 27 height 19
click at [411, 133] on li "上午" at bounding box center [413, 135] width 27 height 19
type input "[DATE] 11:00"
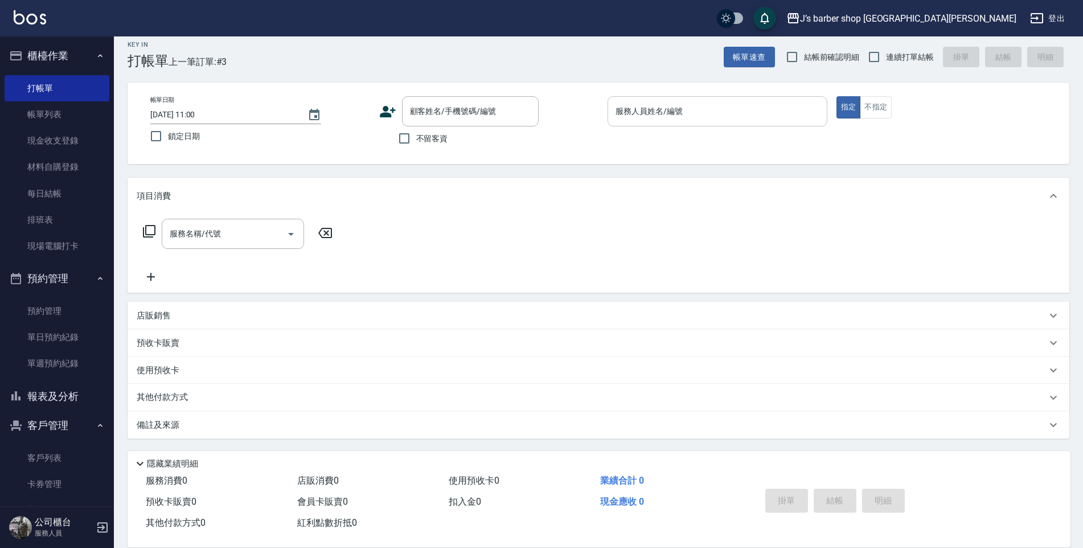
click at [615, 121] on input "服務人員姓名/編號" at bounding box center [717, 111] width 209 height 20
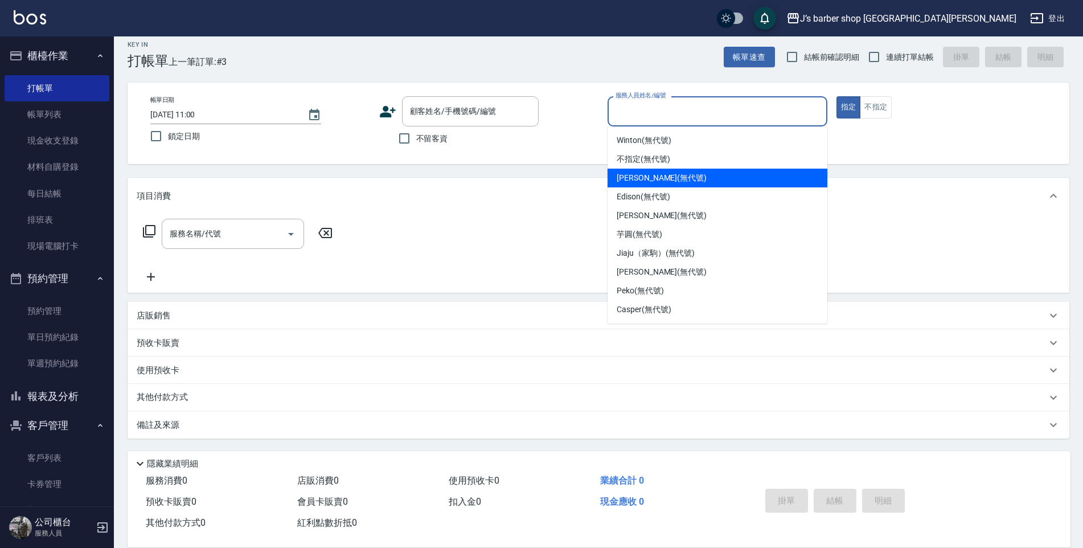
click at [626, 169] on div "[PERSON_NAME] (無代號)" at bounding box center [717, 178] width 220 height 19
type input "[PERSON_NAME](無代號)"
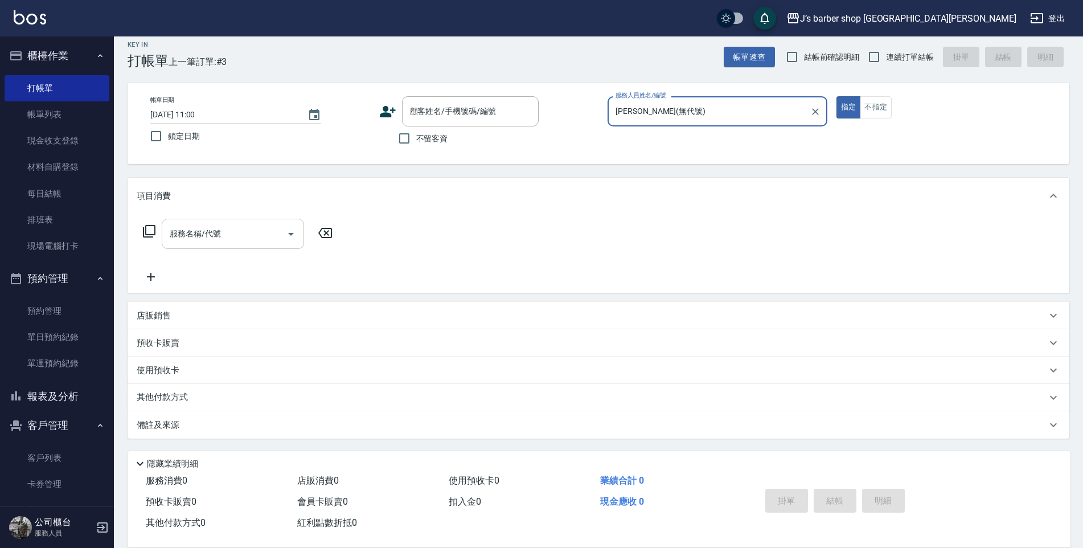
click at [230, 229] on input "服務名稱/代號" at bounding box center [224, 234] width 115 height 20
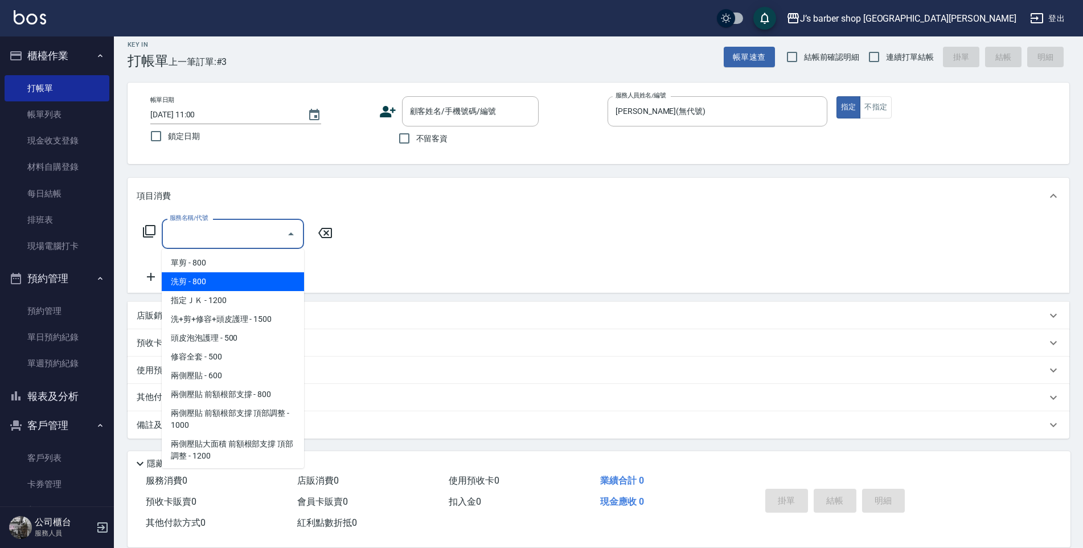
click at [219, 281] on span "洗剪 - 800" at bounding box center [233, 281] width 142 height 19
type input "洗剪(101)"
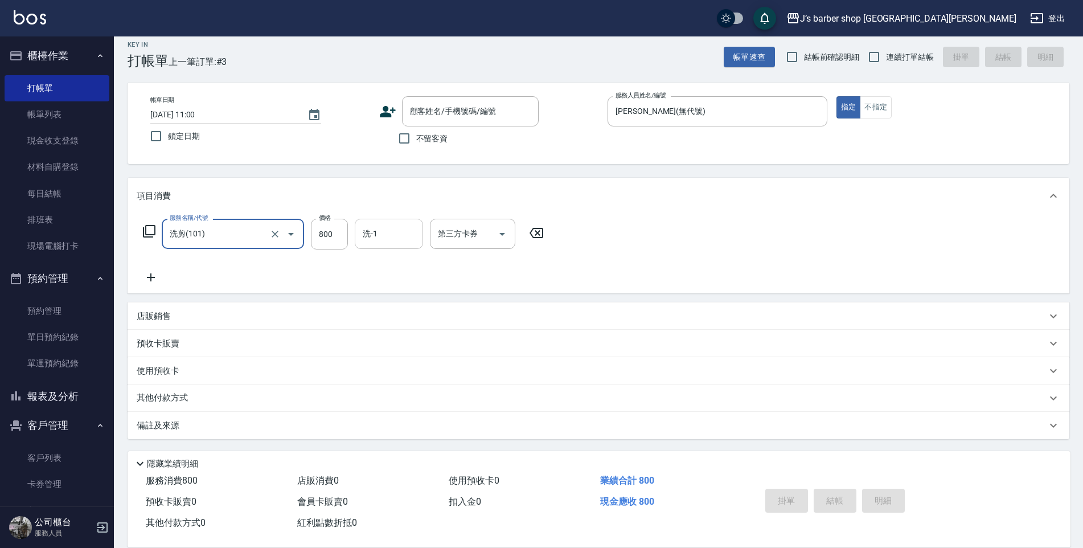
click at [358, 248] on div "洗-1" at bounding box center [389, 234] width 68 height 30
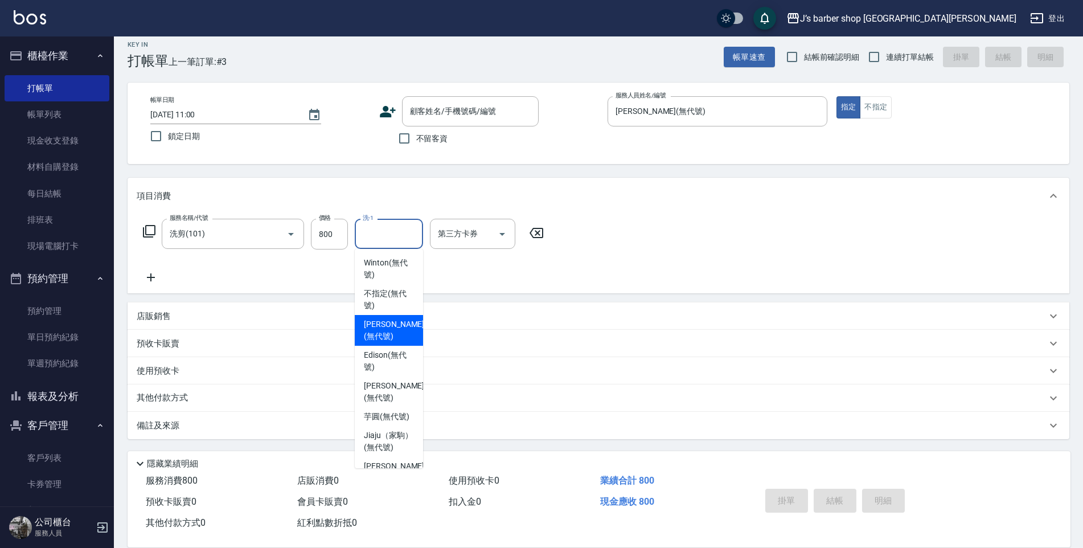
click at [384, 327] on span "[PERSON_NAME] (無代號)" at bounding box center [394, 330] width 60 height 24
type input "[PERSON_NAME](無代號)"
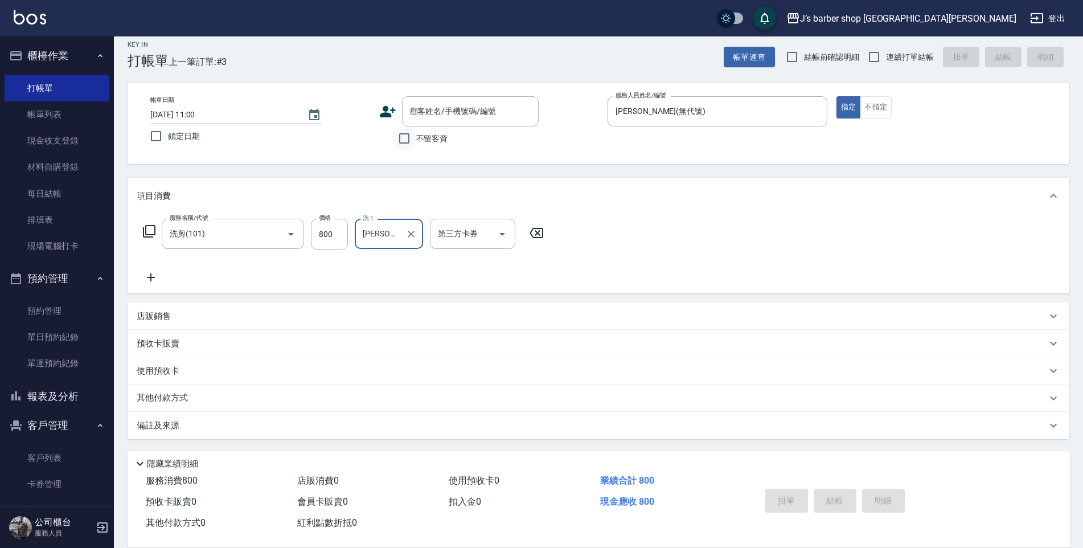
click at [404, 141] on input "不留客資" at bounding box center [404, 138] width 24 height 24
checkbox input "true"
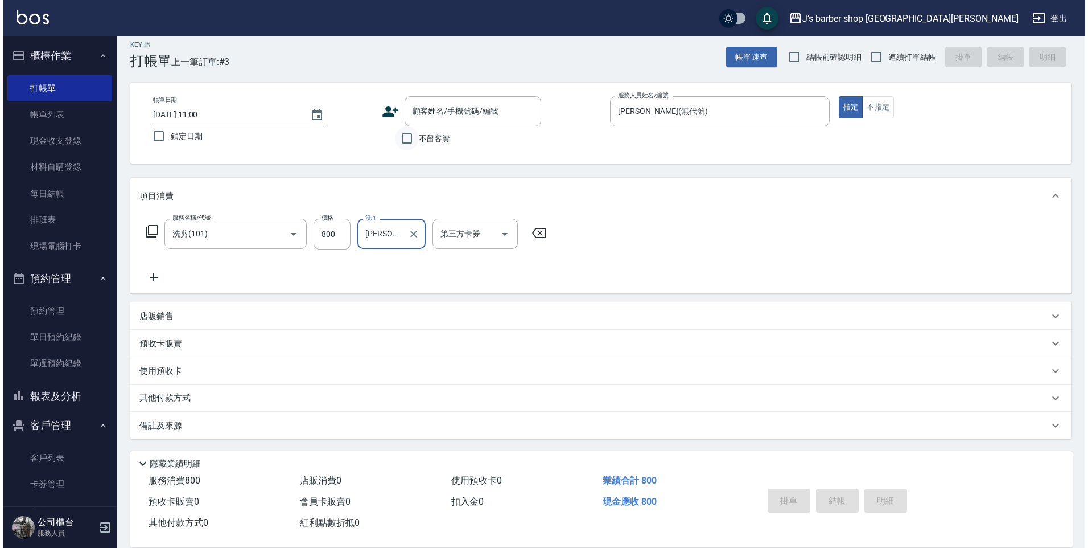
scroll to position [0, 0]
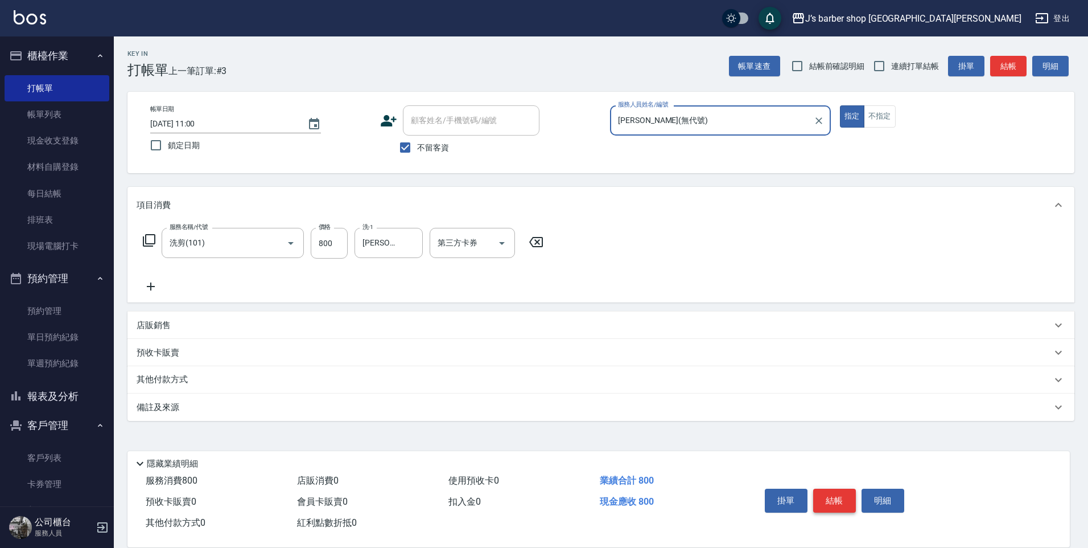
click at [843, 492] on button "結帳" at bounding box center [835, 500] width 43 height 24
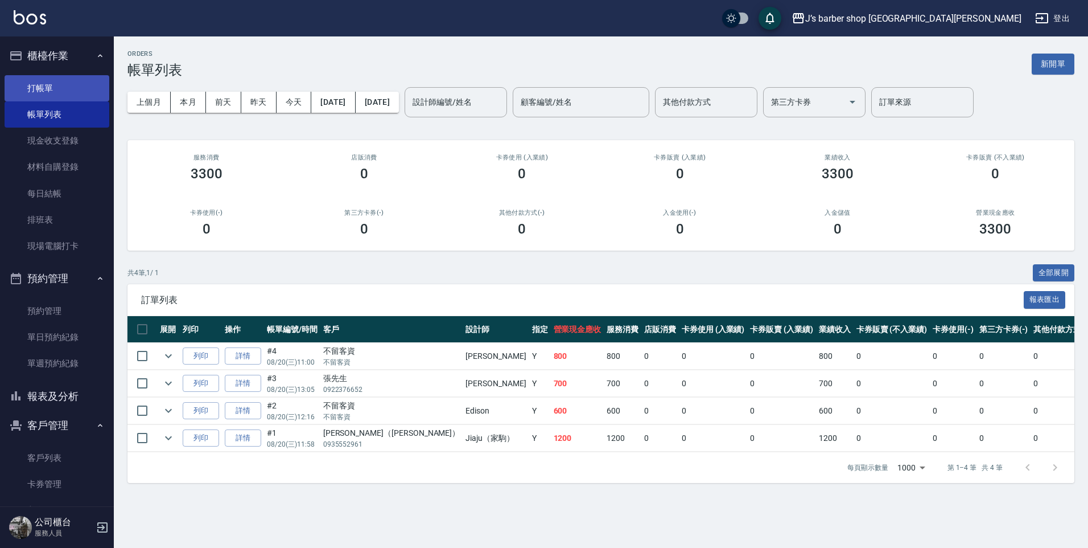
click at [52, 82] on link "打帳單" at bounding box center [57, 88] width 105 height 26
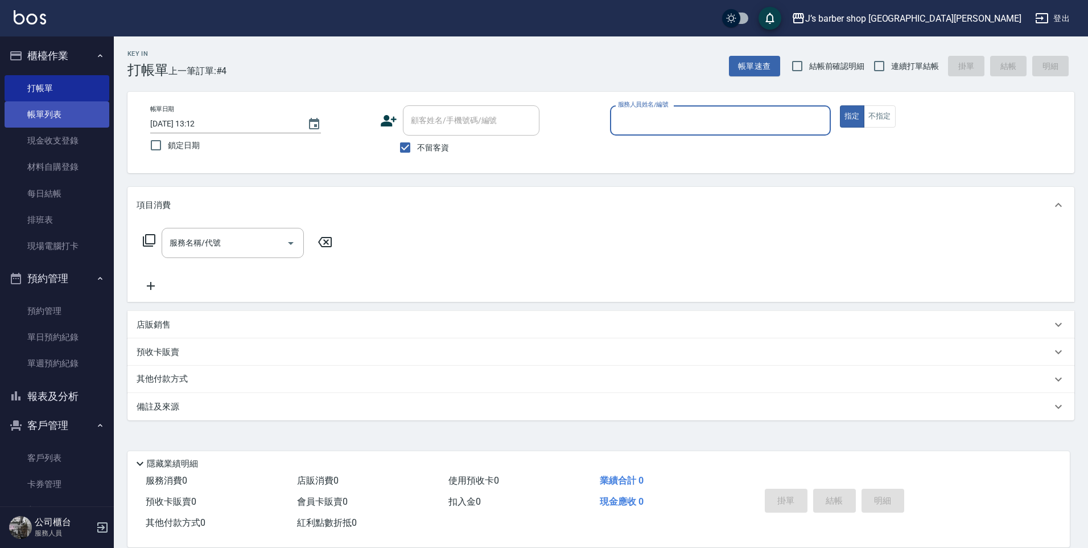
click at [54, 105] on link "帳單列表" at bounding box center [57, 114] width 105 height 26
